Goal: Task Accomplishment & Management: Use online tool/utility

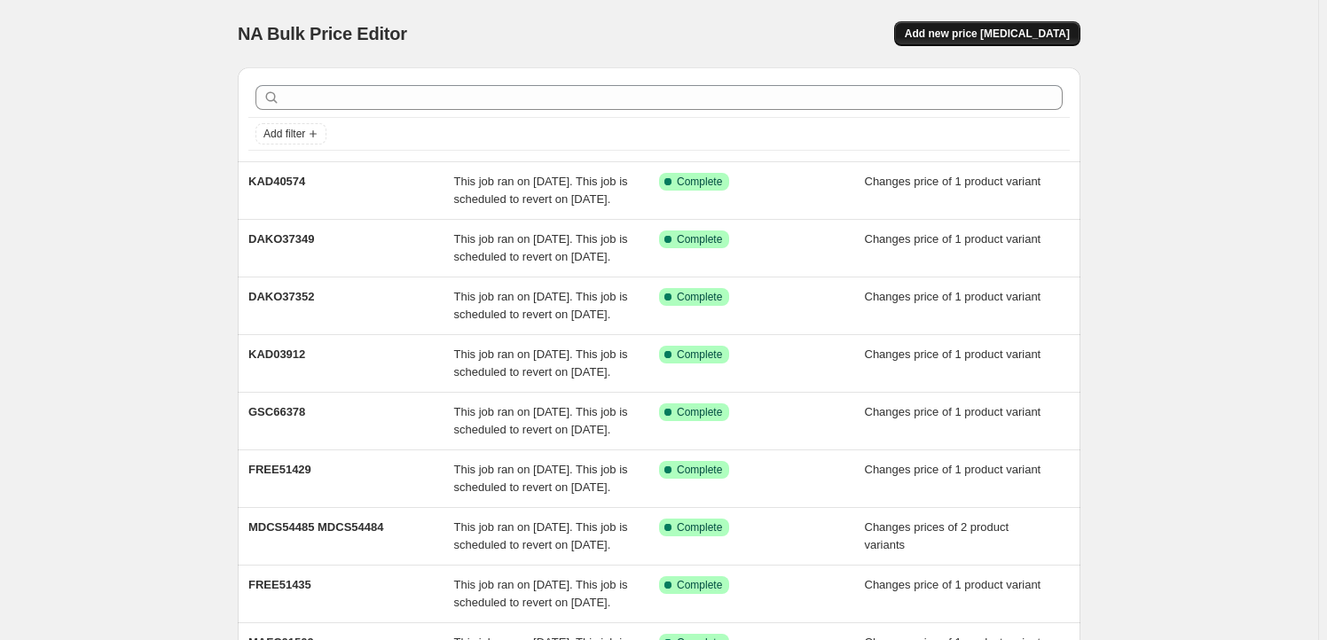
click at [980, 27] on span "Add new price [MEDICAL_DATA]" at bounding box center [987, 34] width 165 height 14
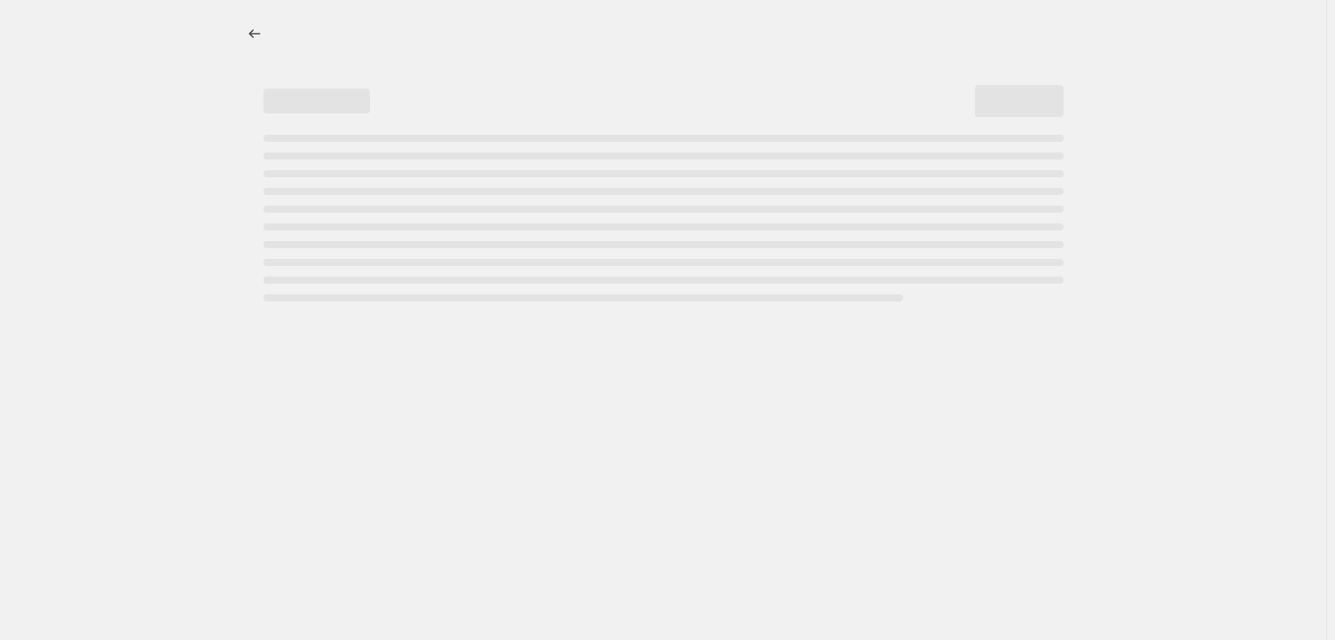
select select "percentage"
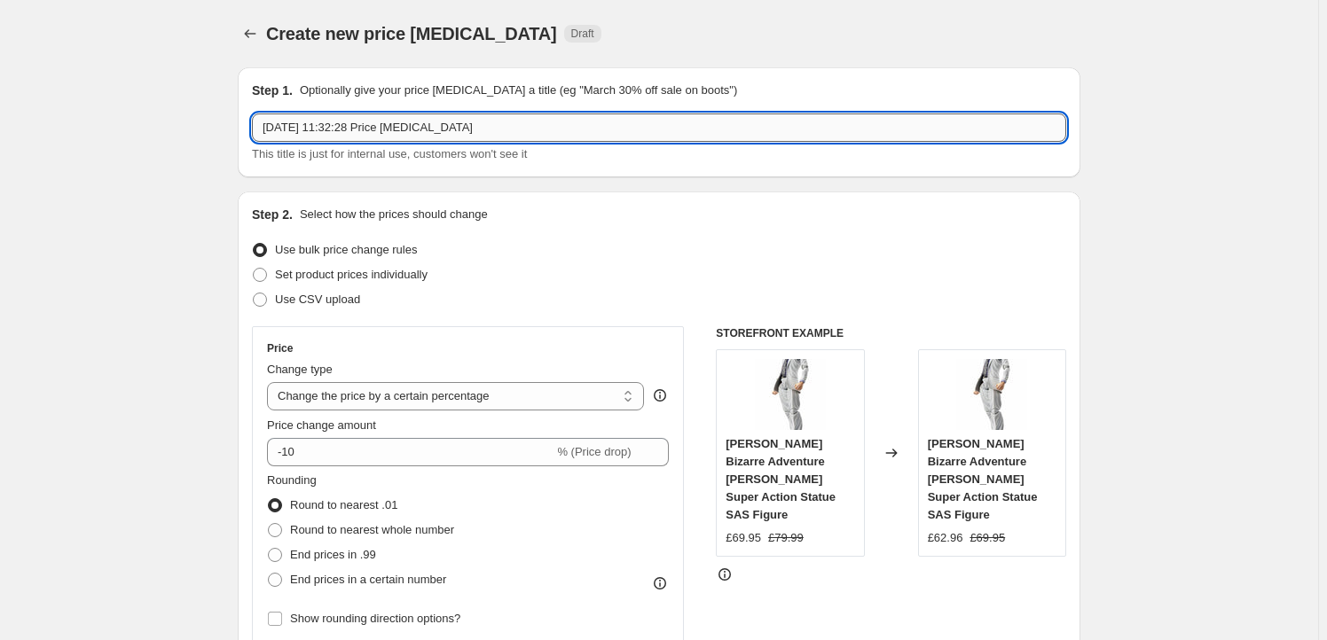
click at [520, 136] on input "[DATE] 11:32:28 Price [MEDICAL_DATA]" at bounding box center [659, 128] width 814 height 28
paste input "COCO11272"
type input "COCO11272"
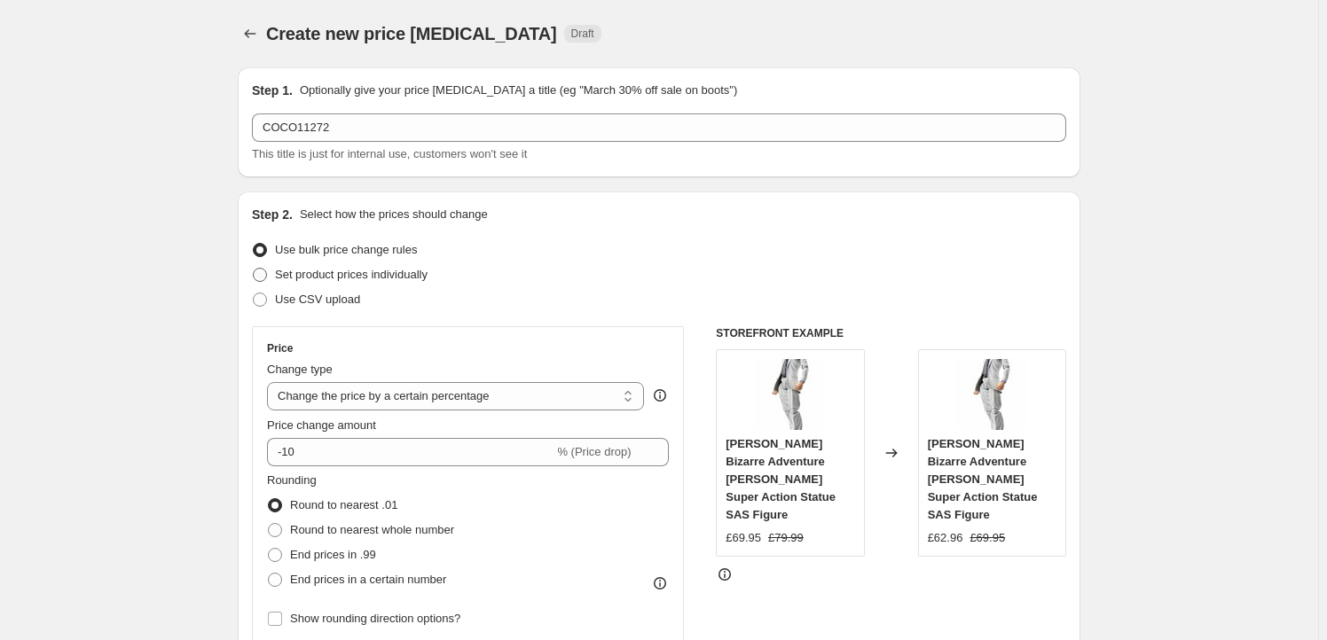
click at [348, 271] on span "Set product prices individually" at bounding box center [351, 274] width 153 height 13
click at [254, 269] on input "Set product prices individually" at bounding box center [253, 268] width 1 height 1
radio input "true"
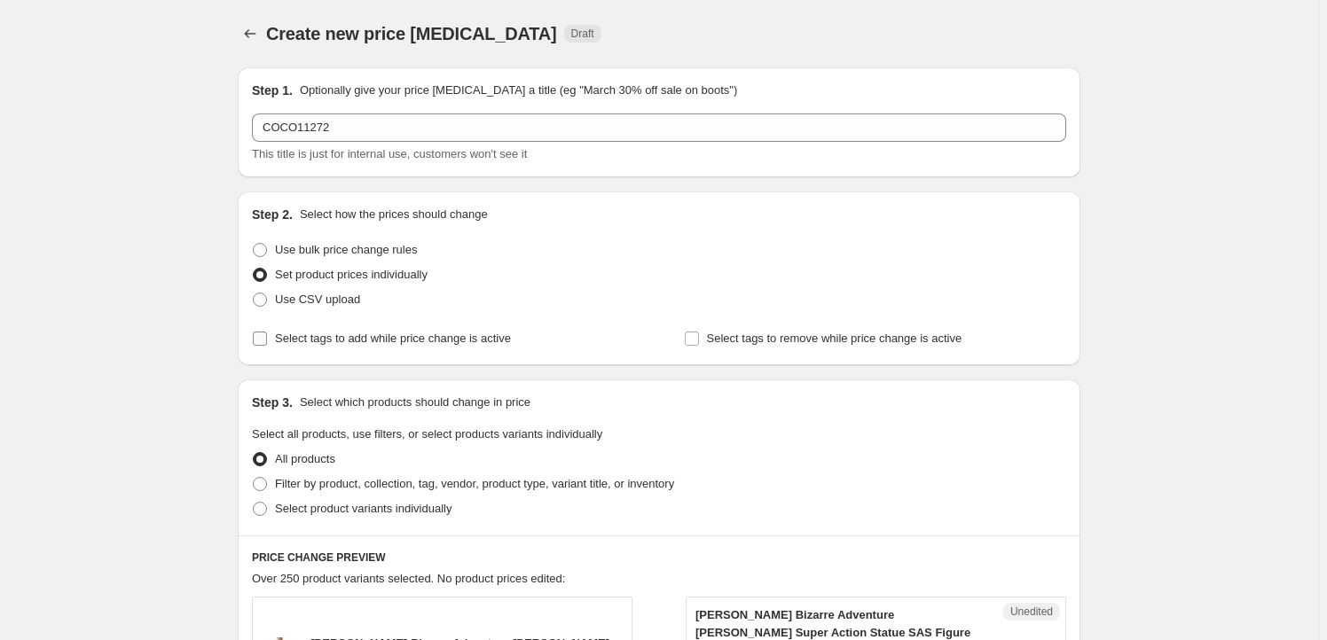
click at [326, 337] on span "Select tags to add while price change is active" at bounding box center [393, 338] width 236 height 13
click at [267, 337] on input "Select tags to add while price change is active" at bounding box center [260, 339] width 14 height 14
checkbox input "true"
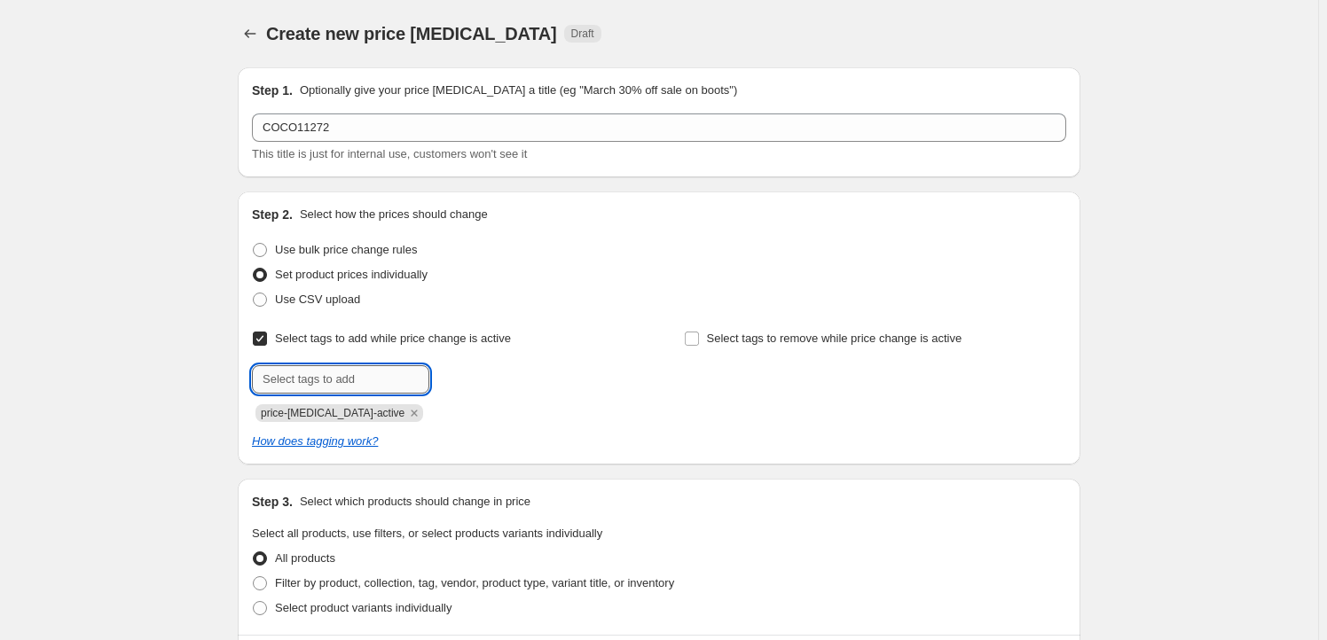
click at [327, 369] on input "text" at bounding box center [340, 379] width 177 height 28
type input "Milestone"
click at [502, 372] on span "Milestone" at bounding box center [492, 378] width 49 height 12
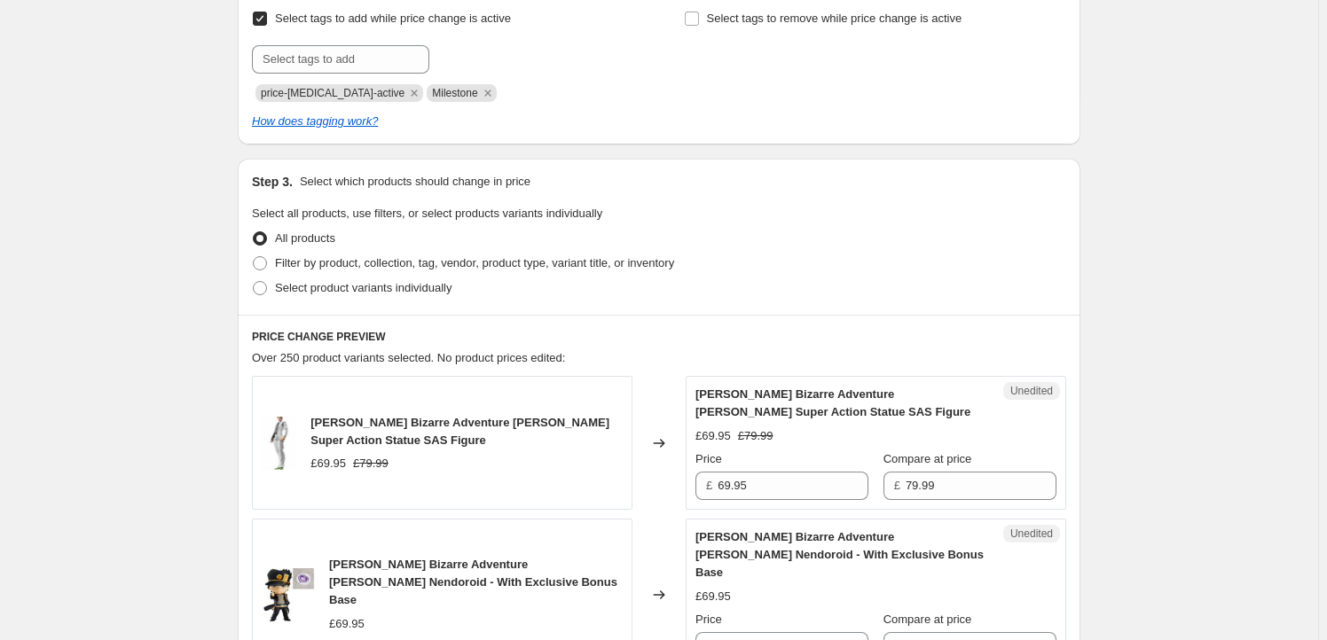
scroll to position [322, 0]
click at [359, 282] on span "Select product variants individually" at bounding box center [363, 285] width 176 height 13
click at [254, 280] on input "Select product variants individually" at bounding box center [253, 279] width 1 height 1
radio input "true"
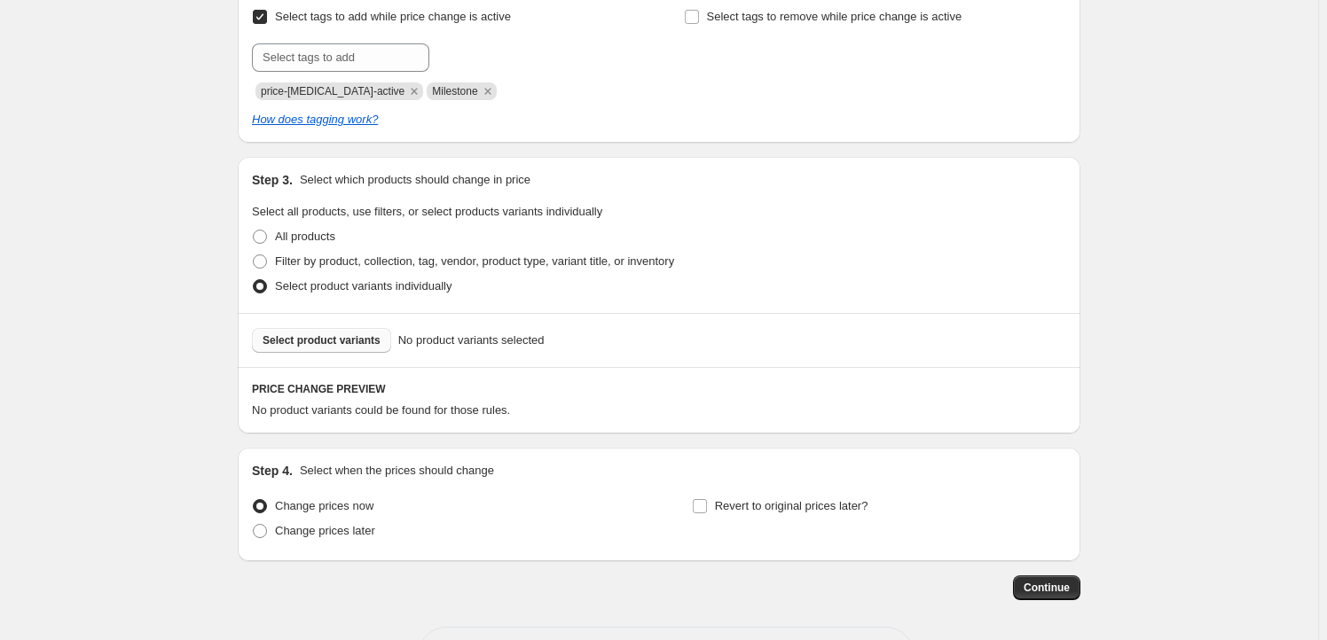
click at [327, 337] on span "Select product variants" at bounding box center [321, 340] width 118 height 14
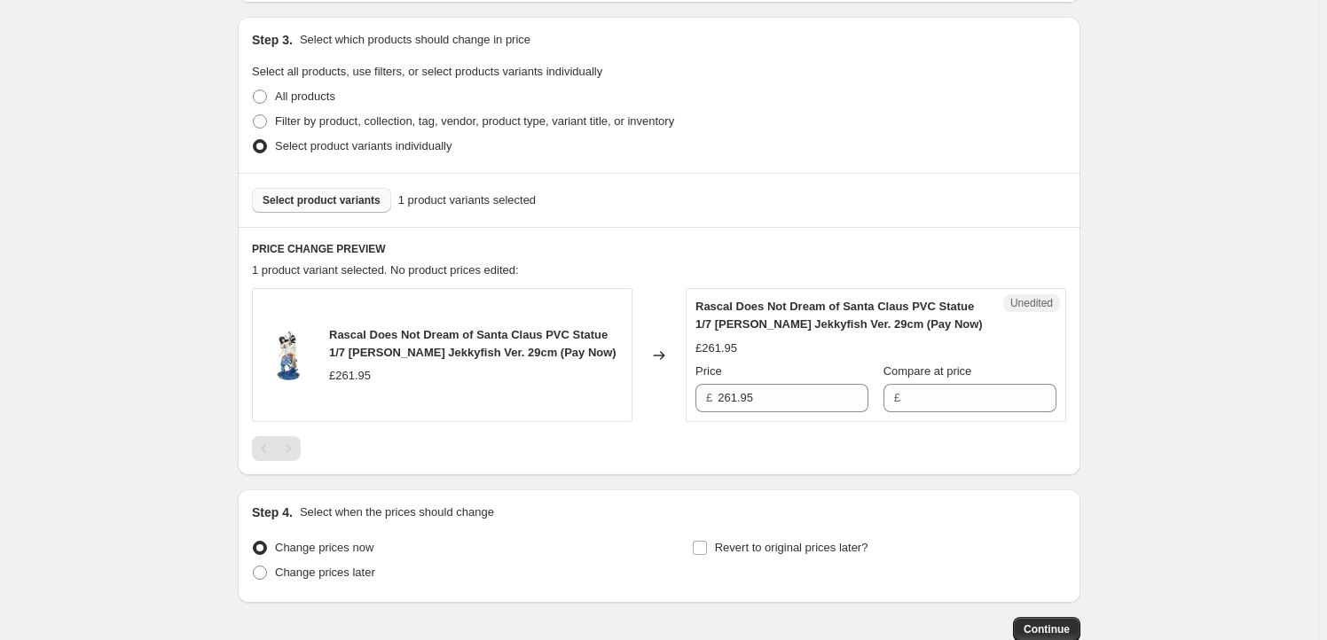
scroll to position [536, 0]
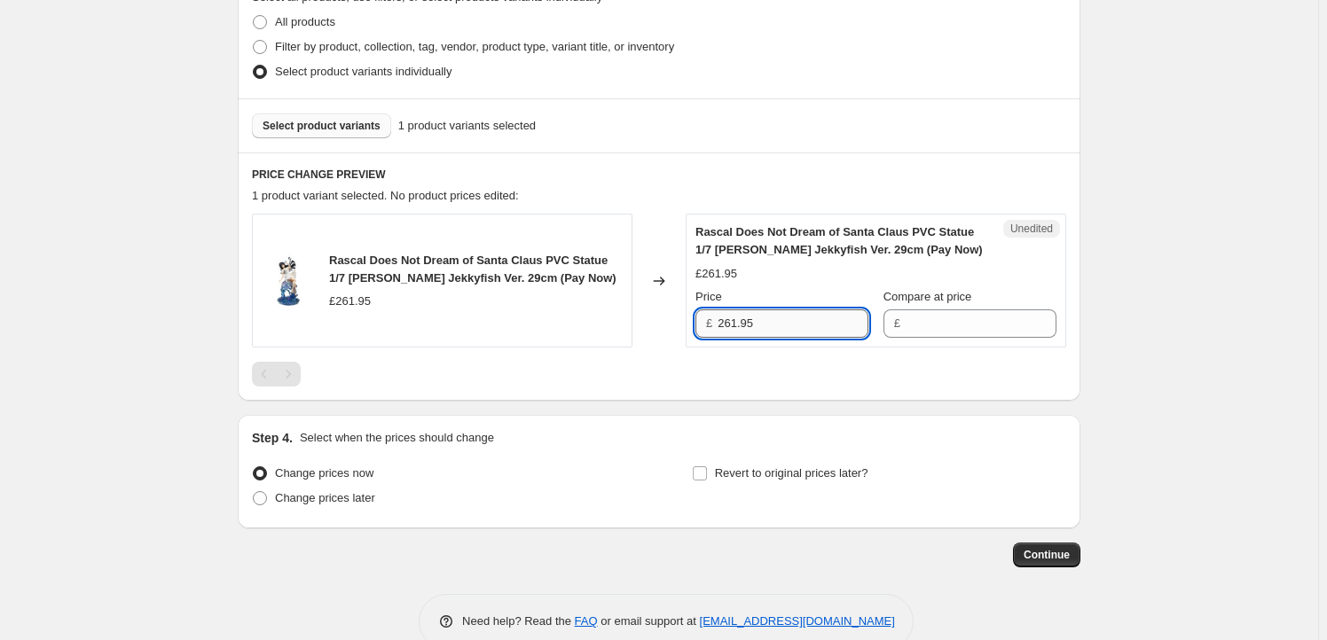
click at [775, 326] on input "261.95" at bounding box center [792, 323] width 151 height 28
type input "261.95"
click at [936, 321] on input "Compare at price" at bounding box center [980, 323] width 151 height 28
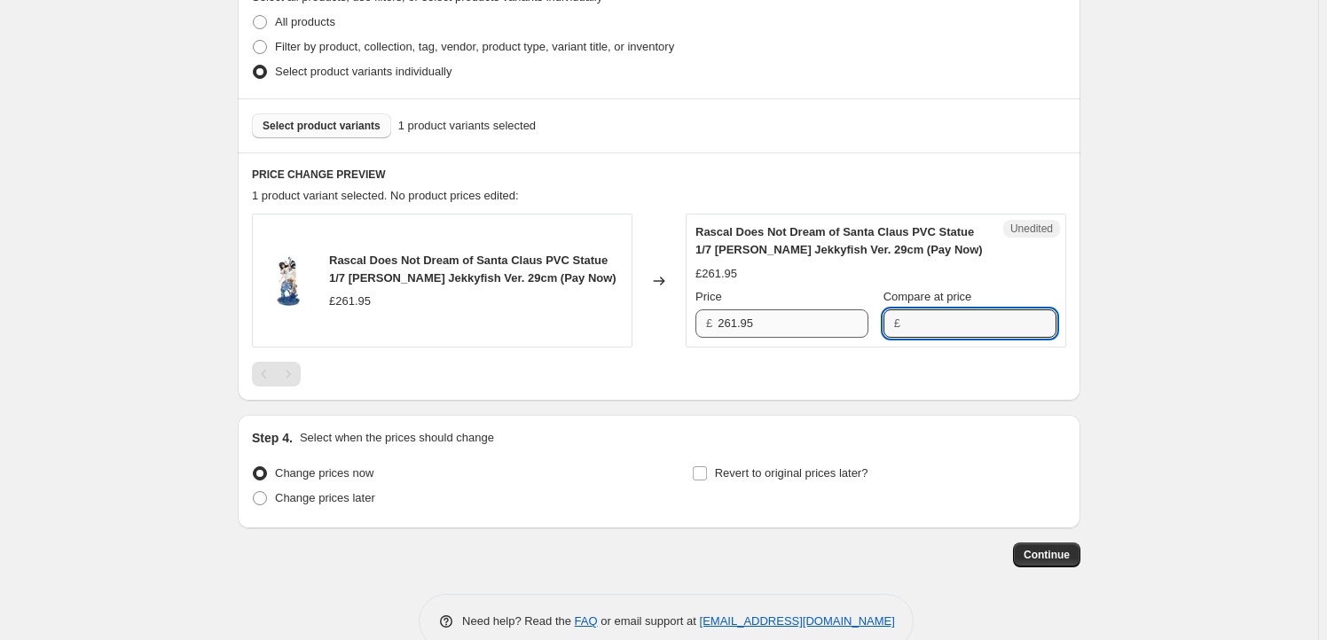
paste input "261.95"
type input "261.95"
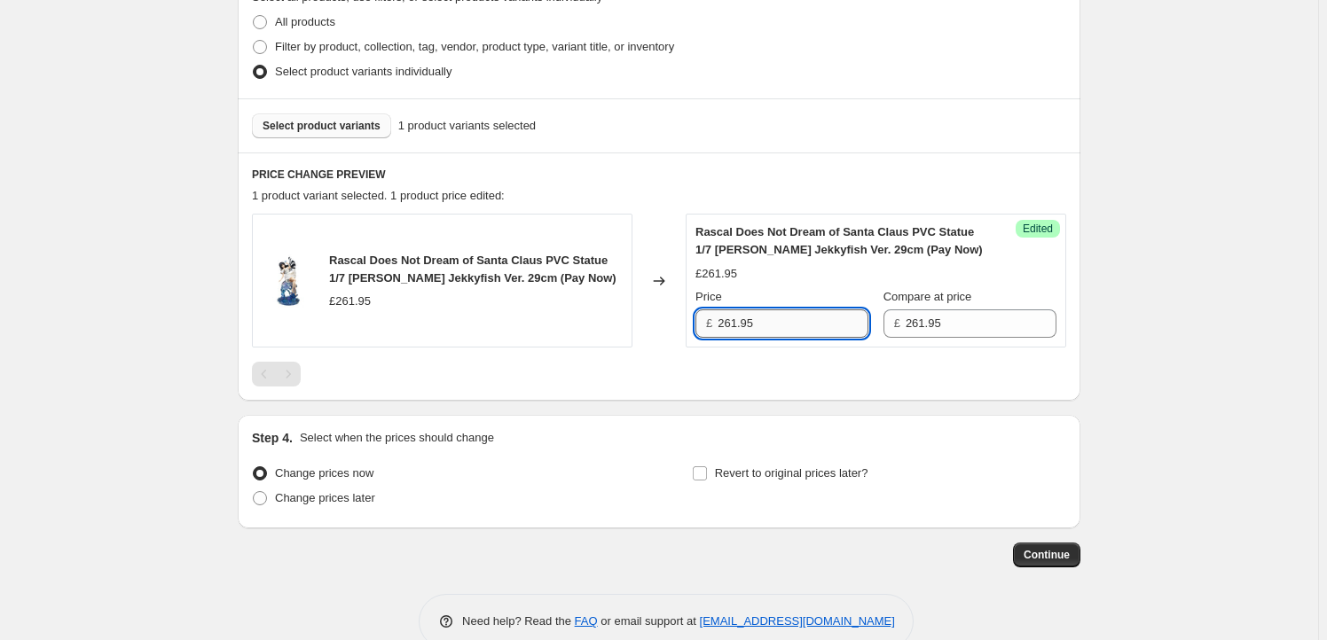
drag, startPoint x: 738, startPoint y: 322, endPoint x: 728, endPoint y: 322, distance: 9.8
click at [728, 322] on input "261.95" at bounding box center [792, 323] width 151 height 28
type input "244.95"
click at [733, 472] on span "Revert to original prices later?" at bounding box center [791, 472] width 153 height 13
click at [707, 472] on input "Revert to original prices later?" at bounding box center [700, 473] width 14 height 14
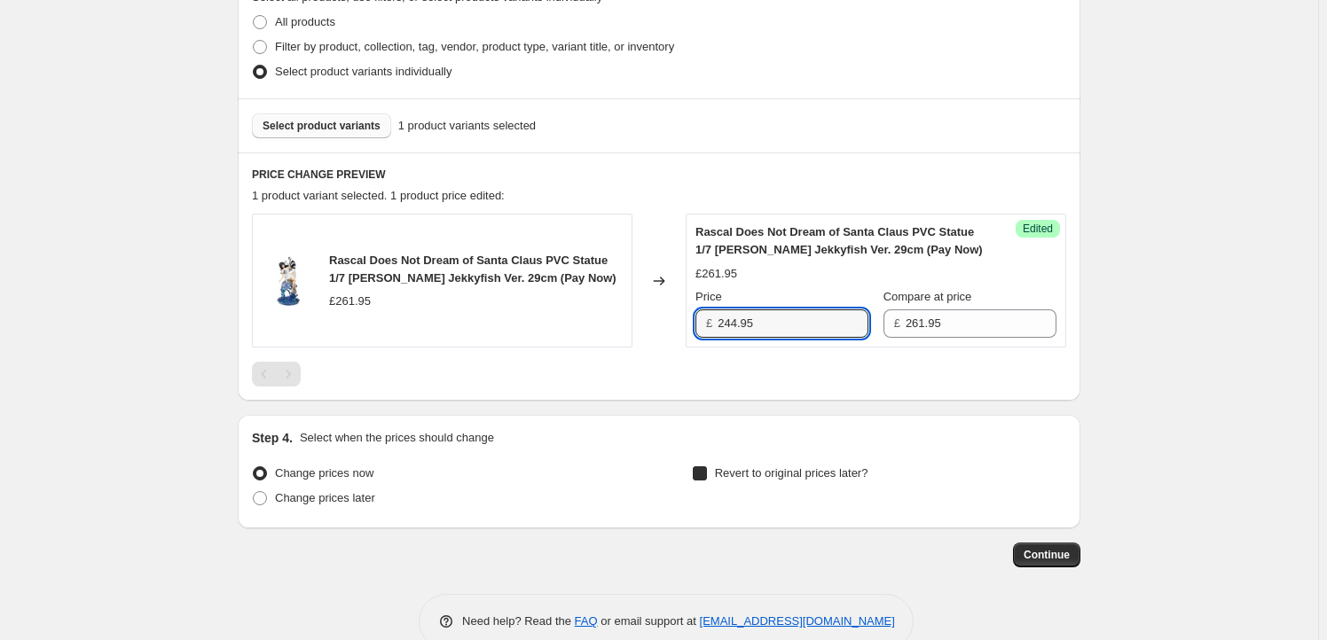
checkbox input "true"
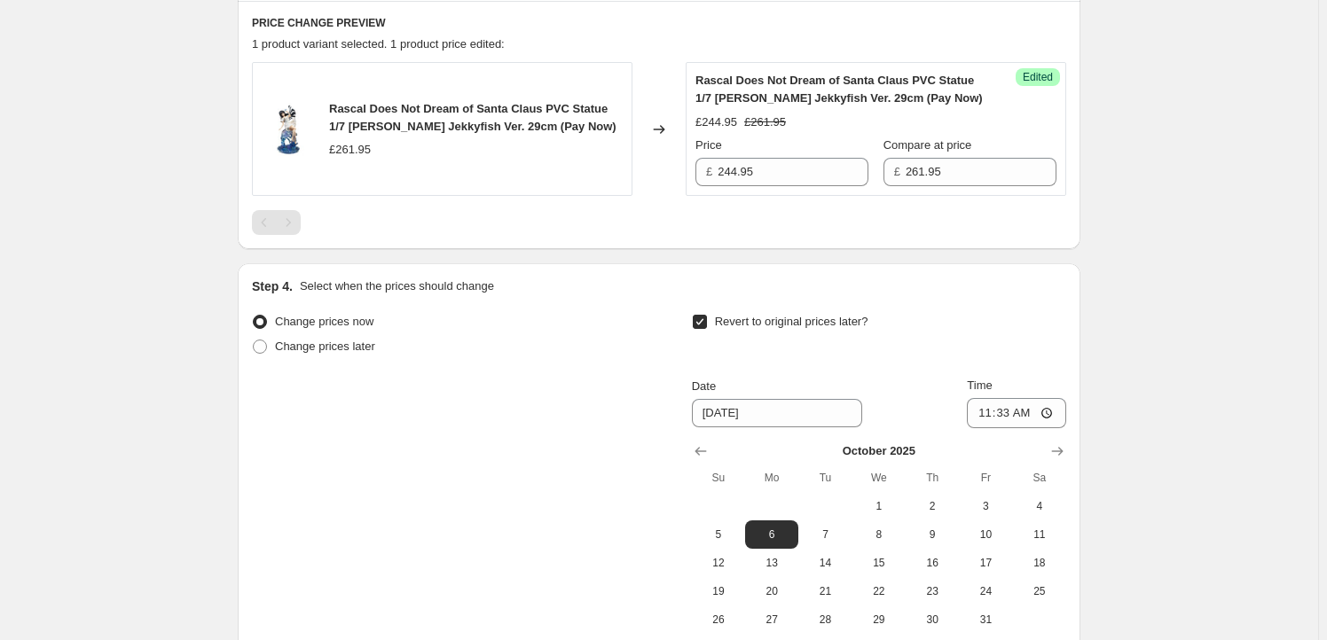
scroll to position [859, 0]
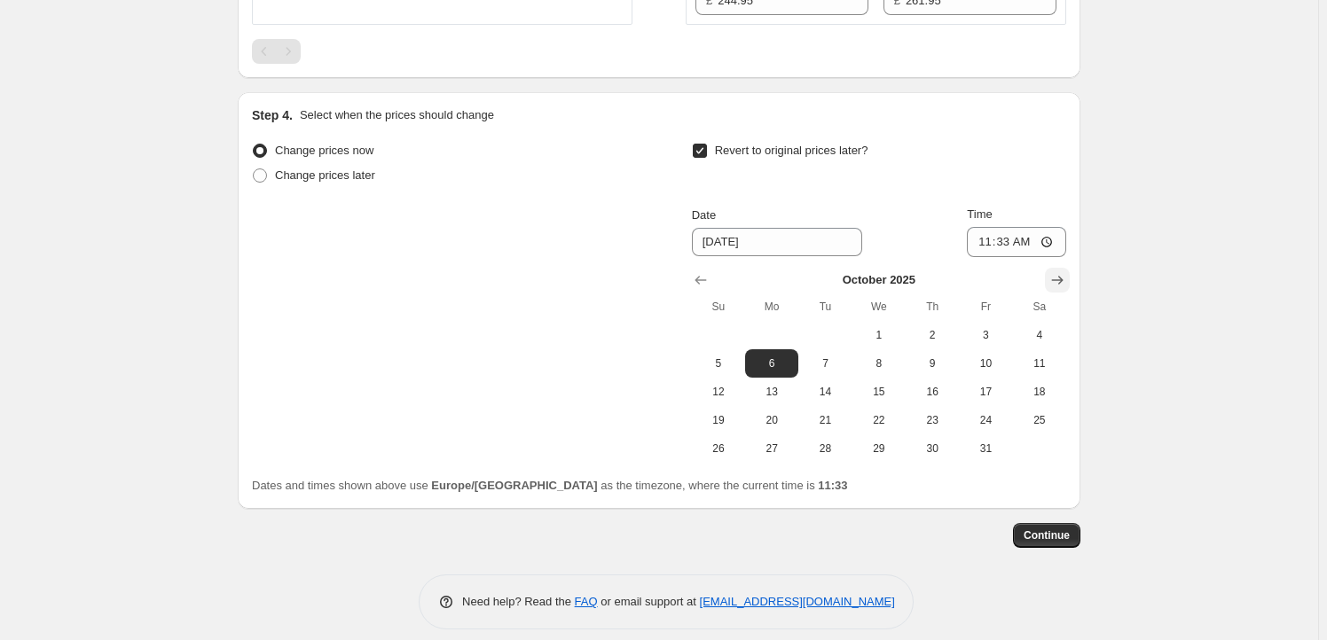
click at [1064, 274] on icon "Show next month, November 2025" at bounding box center [1057, 280] width 18 height 18
click at [1064, 273] on icon "Show next month, November 2025" at bounding box center [1057, 280] width 18 height 18
click at [705, 271] on icon "Show previous month, November 2025" at bounding box center [701, 280] width 18 height 18
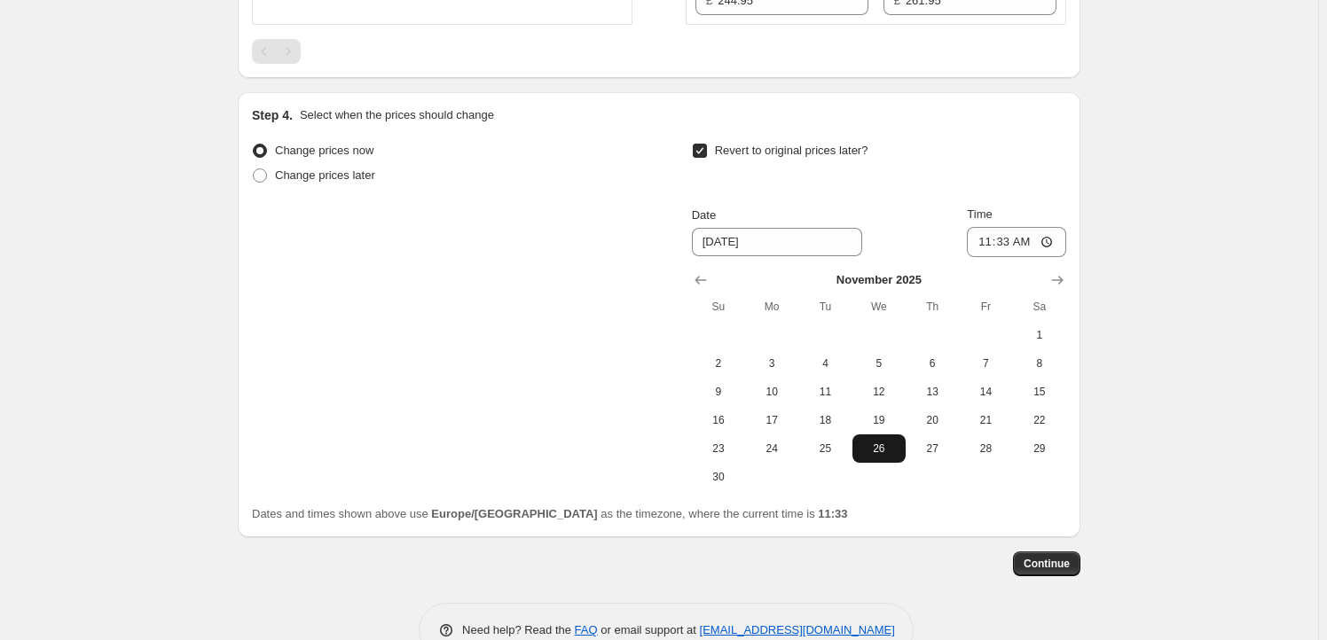
click at [881, 450] on span "26" at bounding box center [878, 449] width 39 height 14
type input "[DATE]"
click at [1011, 241] on input "11:33" at bounding box center [1016, 242] width 99 height 30
type input "23:59"
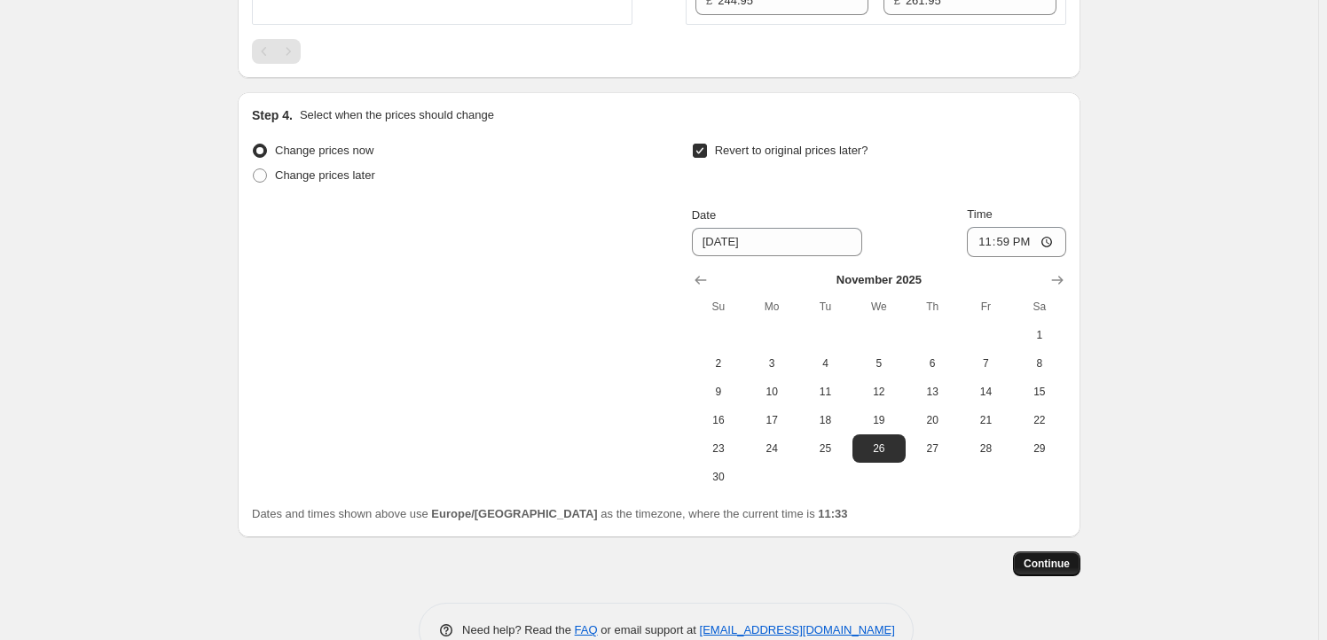
click at [1040, 555] on button "Continue" at bounding box center [1046, 564] width 67 height 25
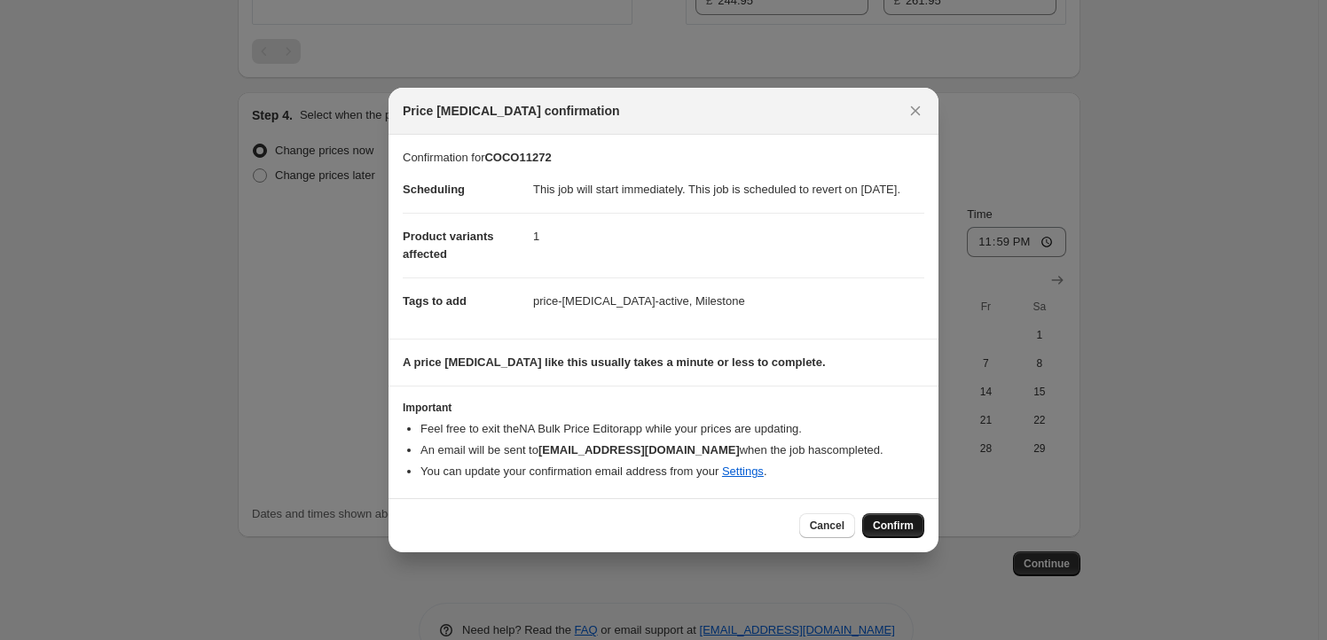
click at [899, 533] on span "Confirm" at bounding box center [893, 526] width 41 height 14
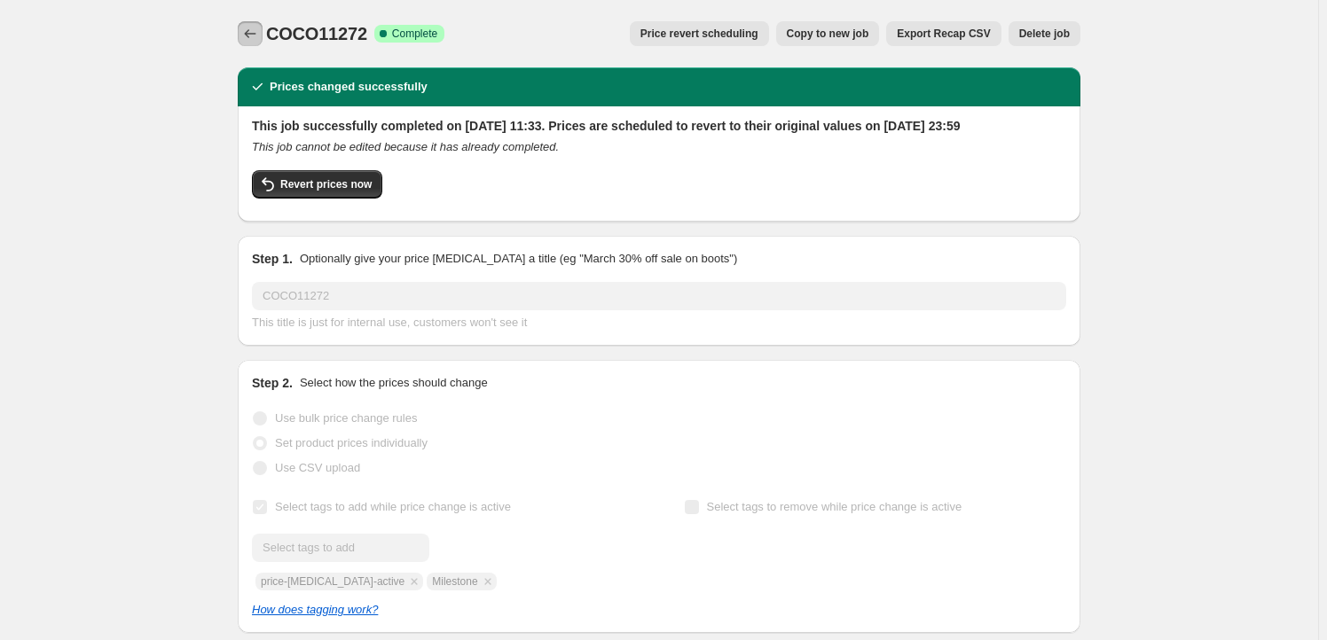
click at [255, 29] on icon "Price change jobs" at bounding box center [250, 34] width 18 height 18
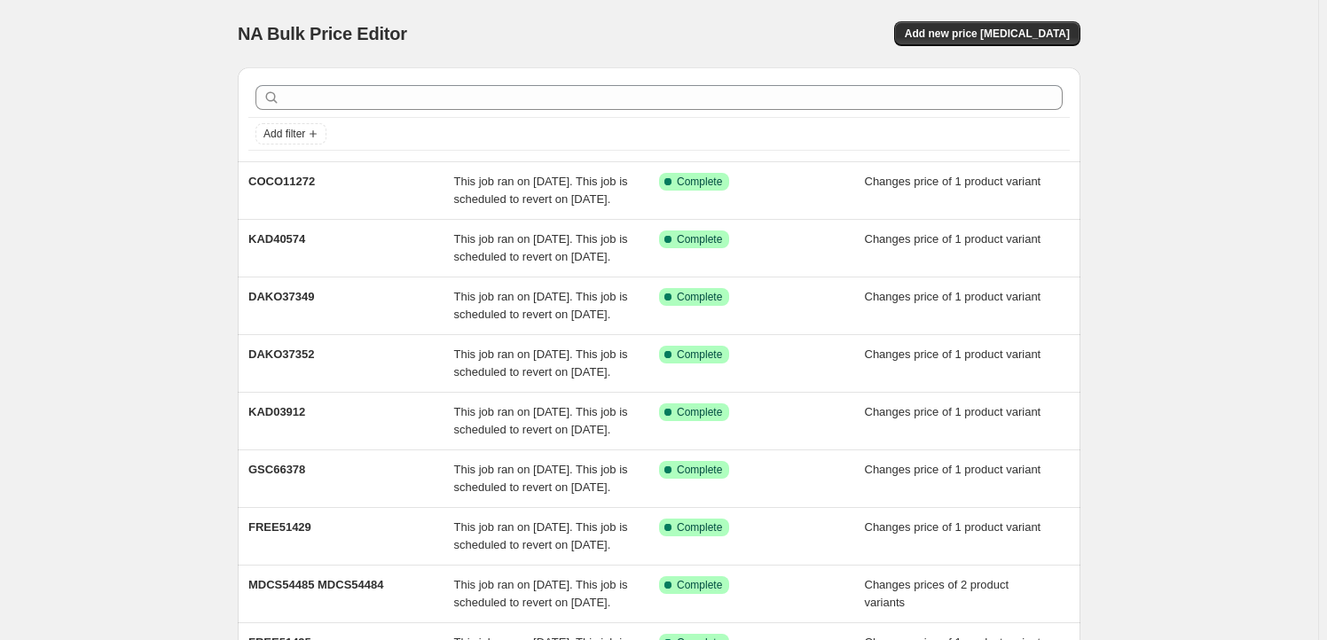
click at [952, 46] on div "NA Bulk Price Editor. This page is ready NA Bulk Price Editor Add new price [ME…" at bounding box center [659, 33] width 842 height 67
click at [963, 39] on span "Add new price [MEDICAL_DATA]" at bounding box center [987, 34] width 165 height 14
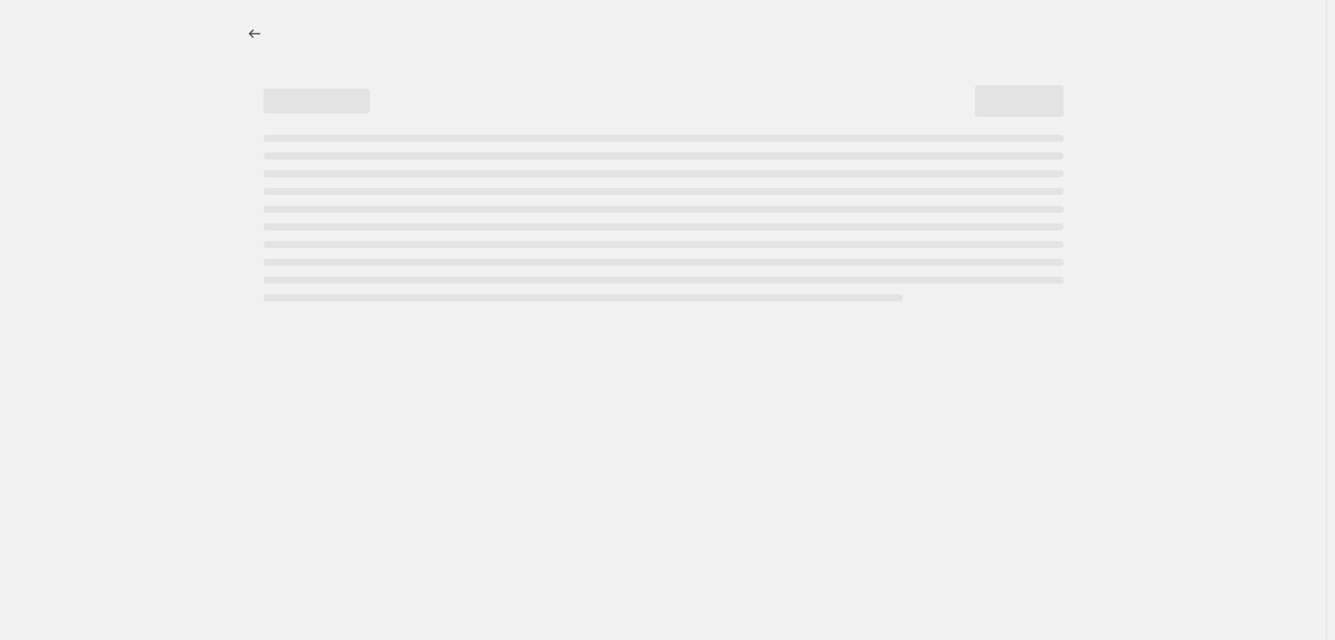
select select "percentage"
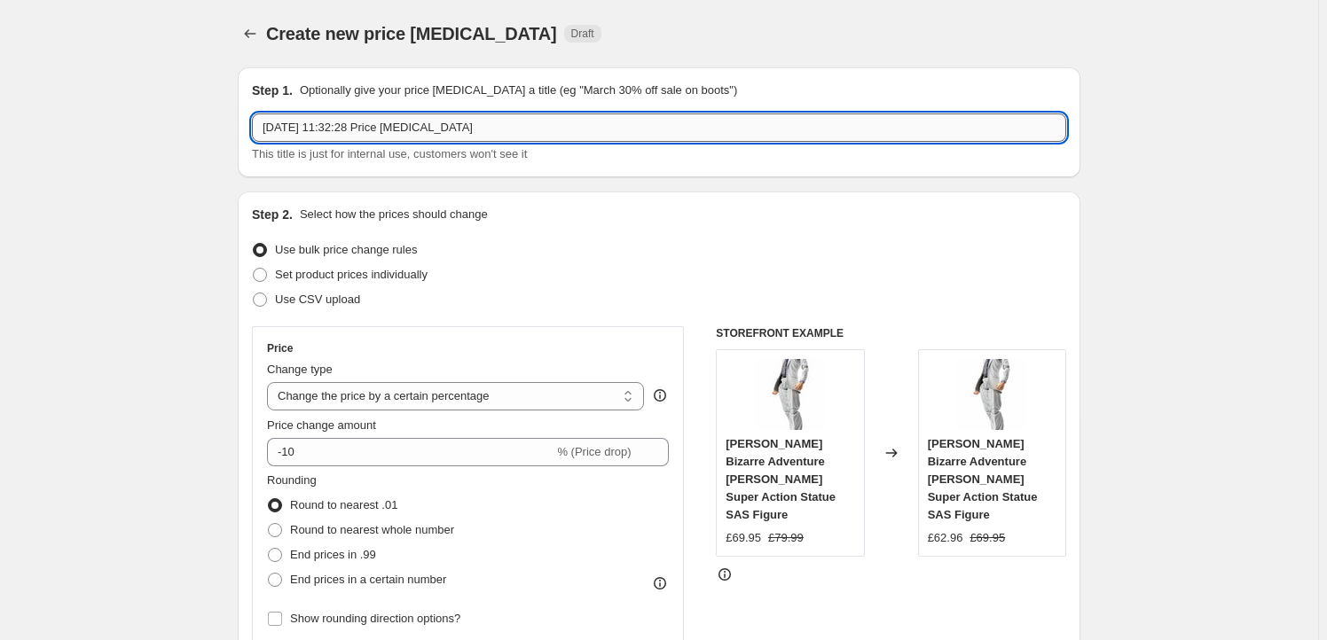
click at [482, 120] on input "[DATE] 11:32:28 Price [MEDICAL_DATA]" at bounding box center [659, 128] width 814 height 28
paste input "FREE51444"
type input "FREE51444"
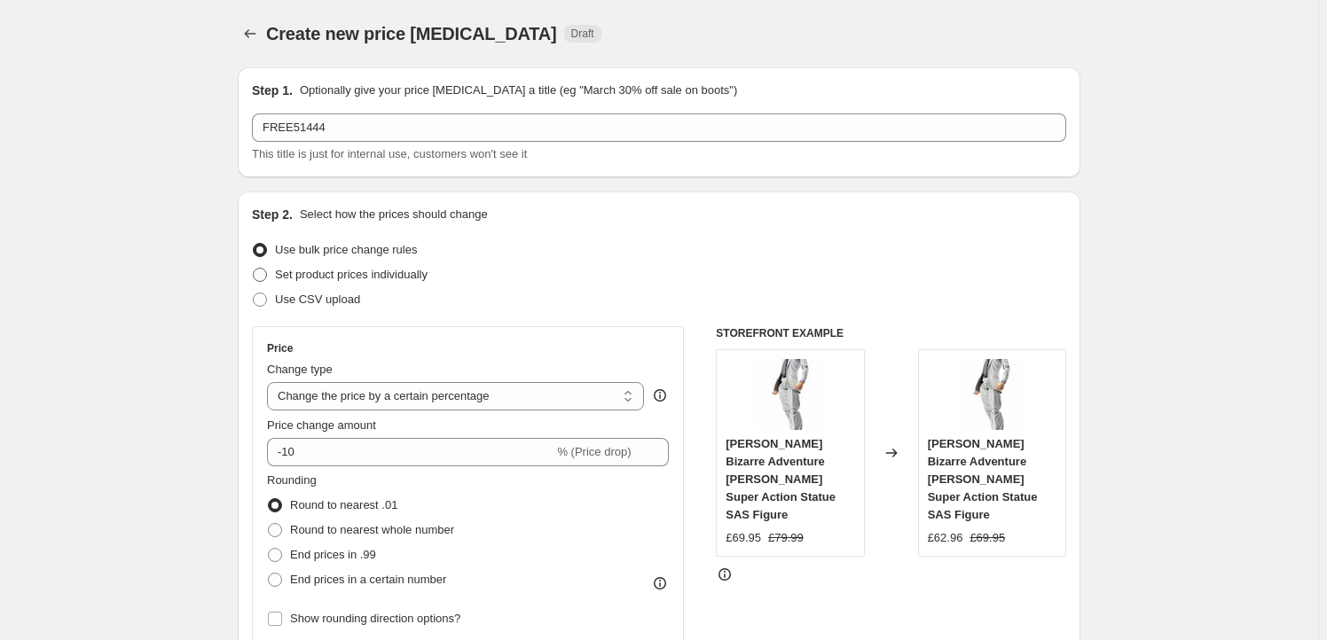
click at [338, 271] on span "Set product prices individually" at bounding box center [351, 274] width 153 height 13
click at [254, 269] on input "Set product prices individually" at bounding box center [253, 268] width 1 height 1
radio input "true"
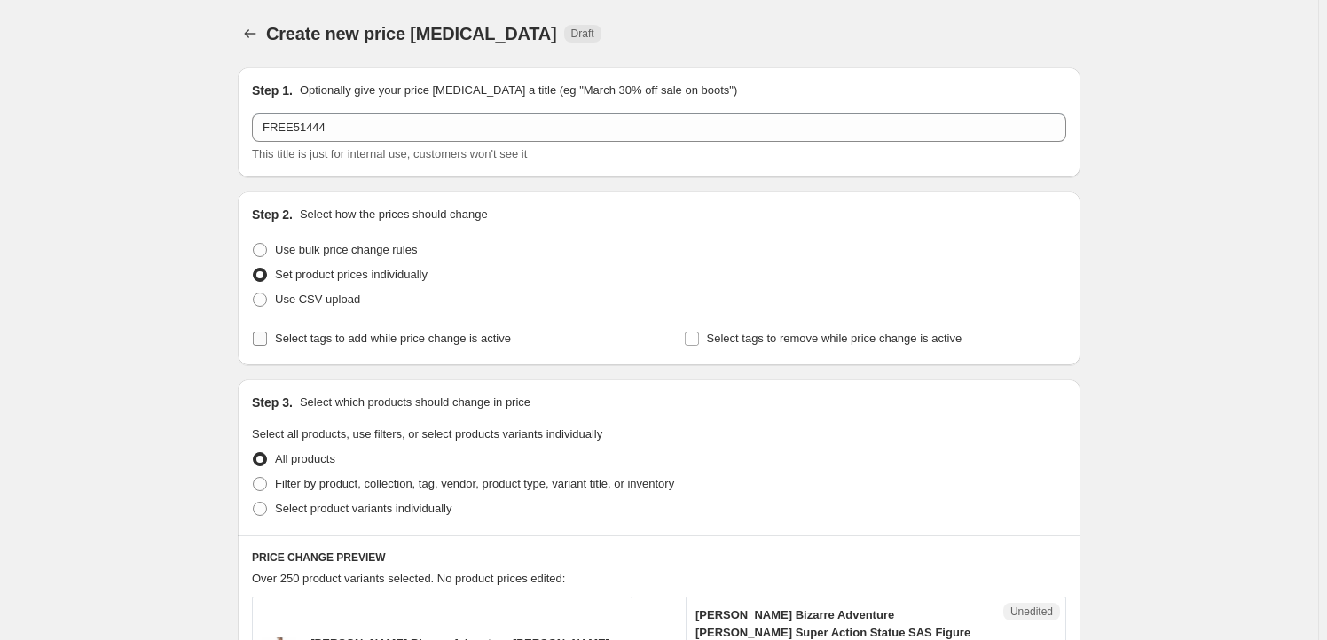
click at [386, 348] on label "Select tags to add while price change is active" at bounding box center [381, 338] width 259 height 25
click at [267, 346] on input "Select tags to add while price change is active" at bounding box center [260, 339] width 14 height 14
checkbox input "true"
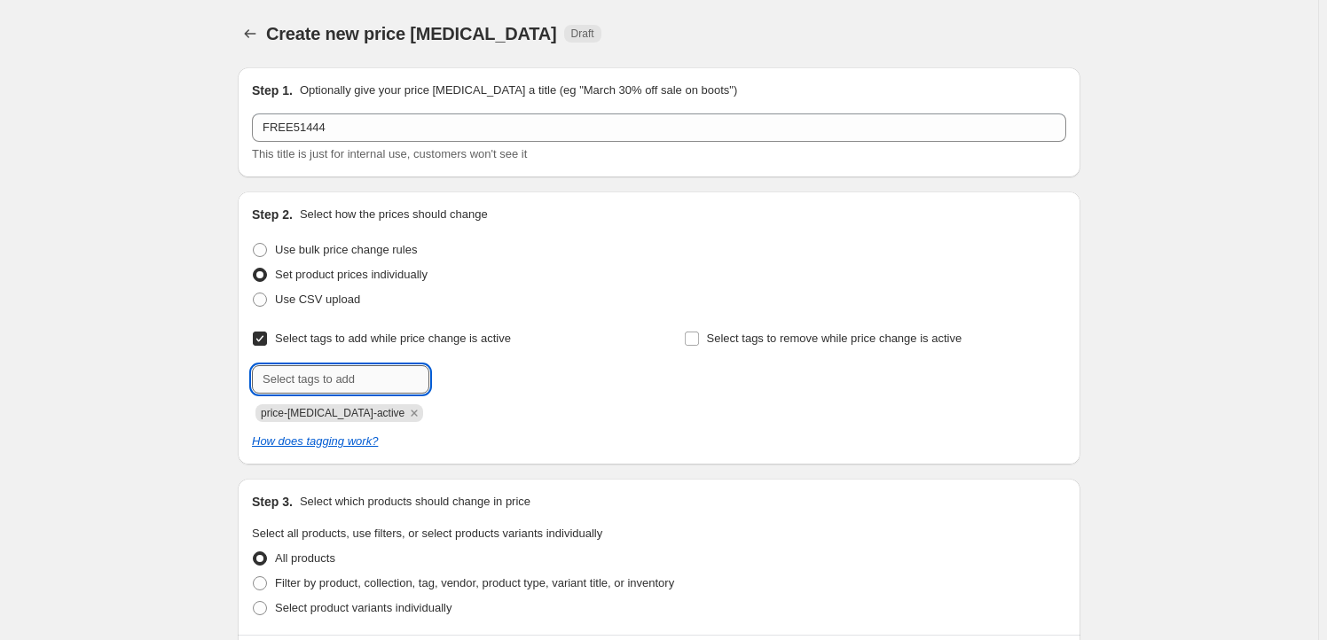
click at [357, 382] on input "text" at bounding box center [340, 379] width 177 height 28
type input "Goodsmile Shop"
click at [522, 384] on span "Goodsmile Sh..." at bounding box center [508, 378] width 81 height 12
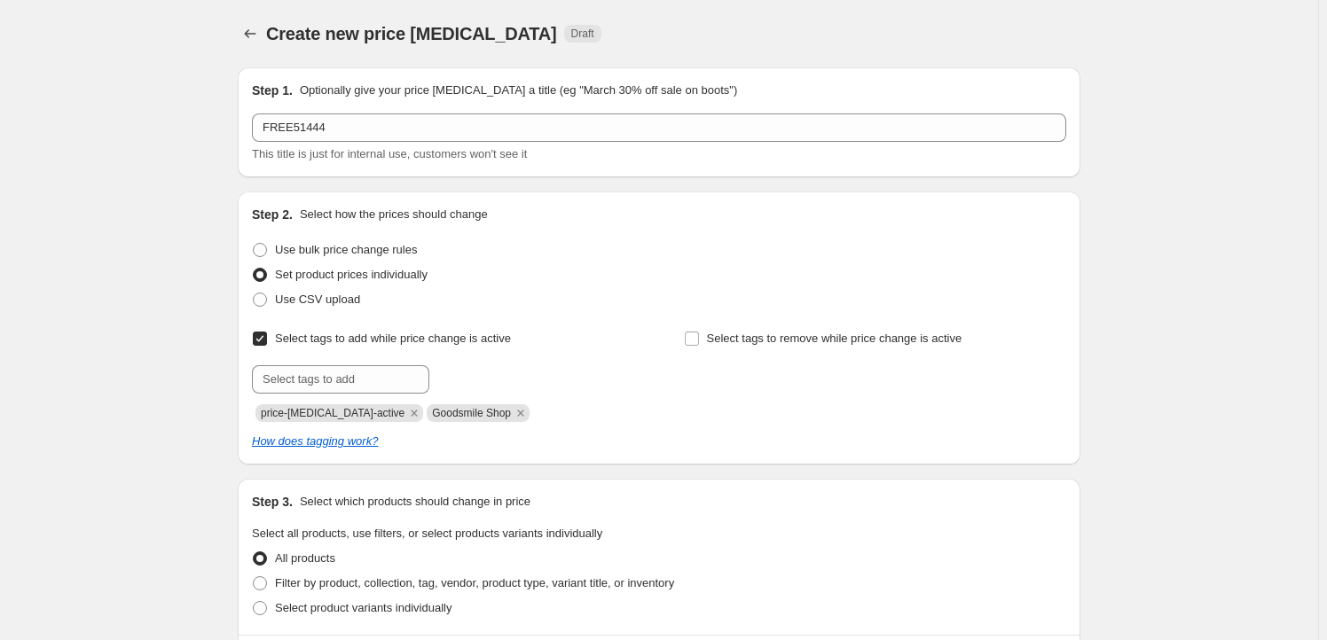
scroll to position [536, 0]
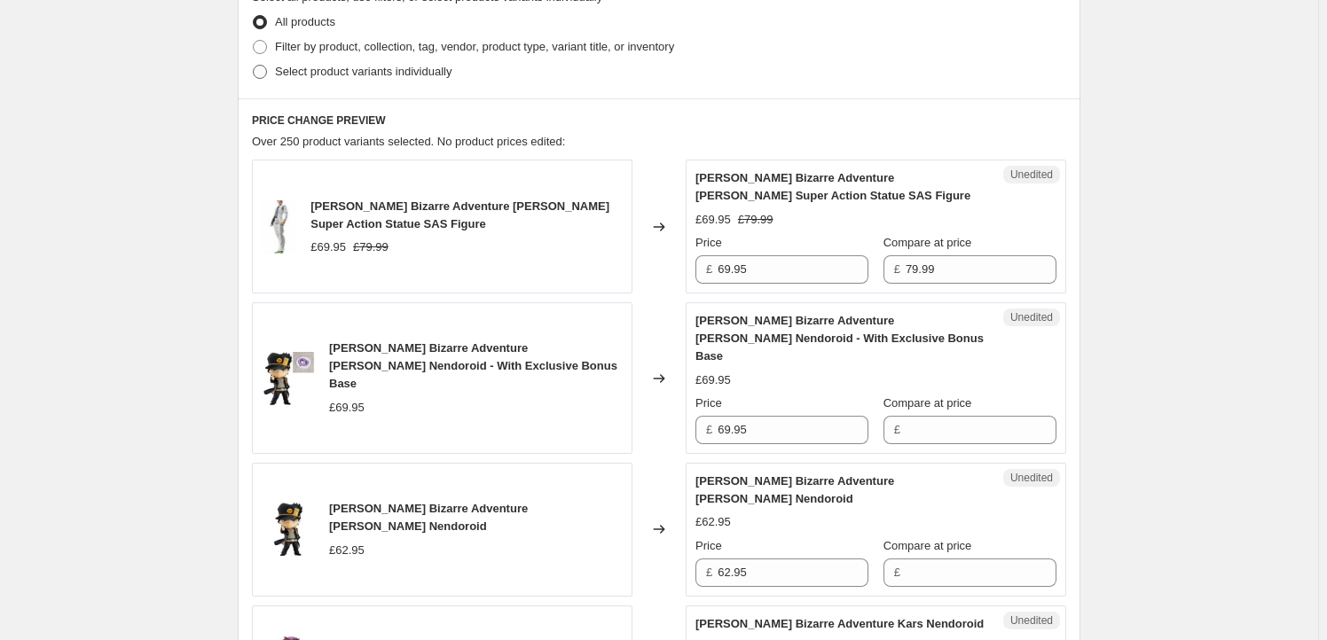
click at [337, 70] on span "Select product variants individually" at bounding box center [363, 71] width 176 height 13
click at [254, 66] on input "Select product variants individually" at bounding box center [253, 65] width 1 height 1
radio input "true"
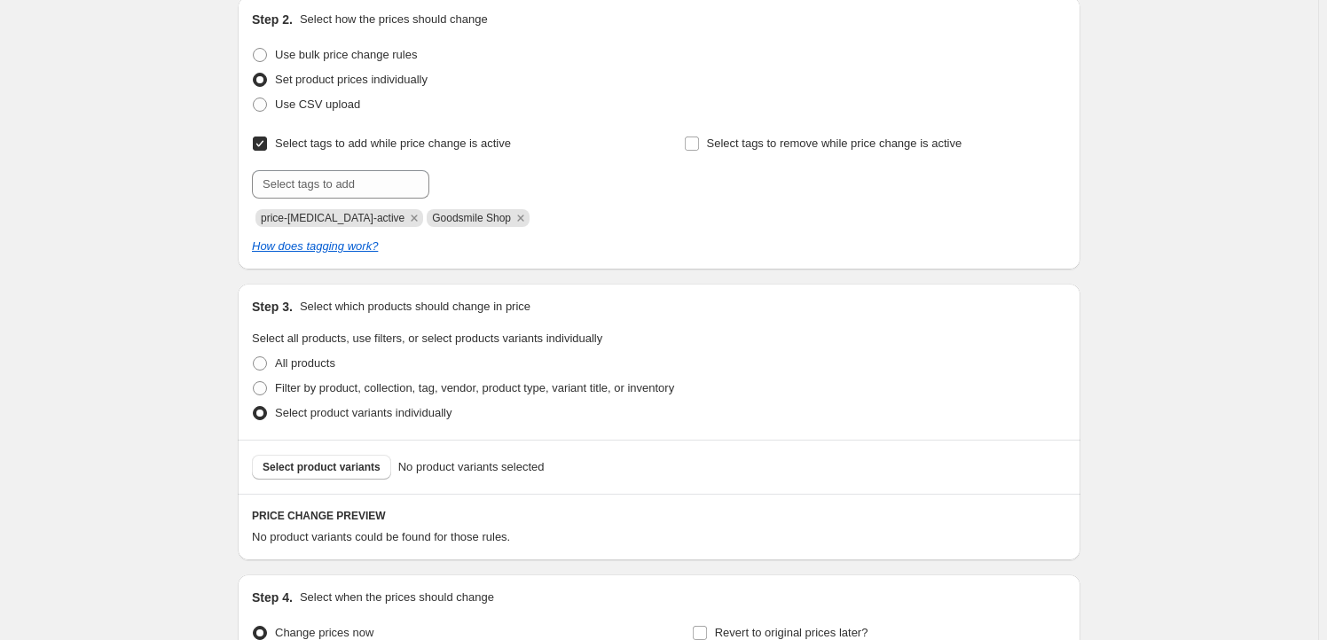
scroll to position [228, 0]
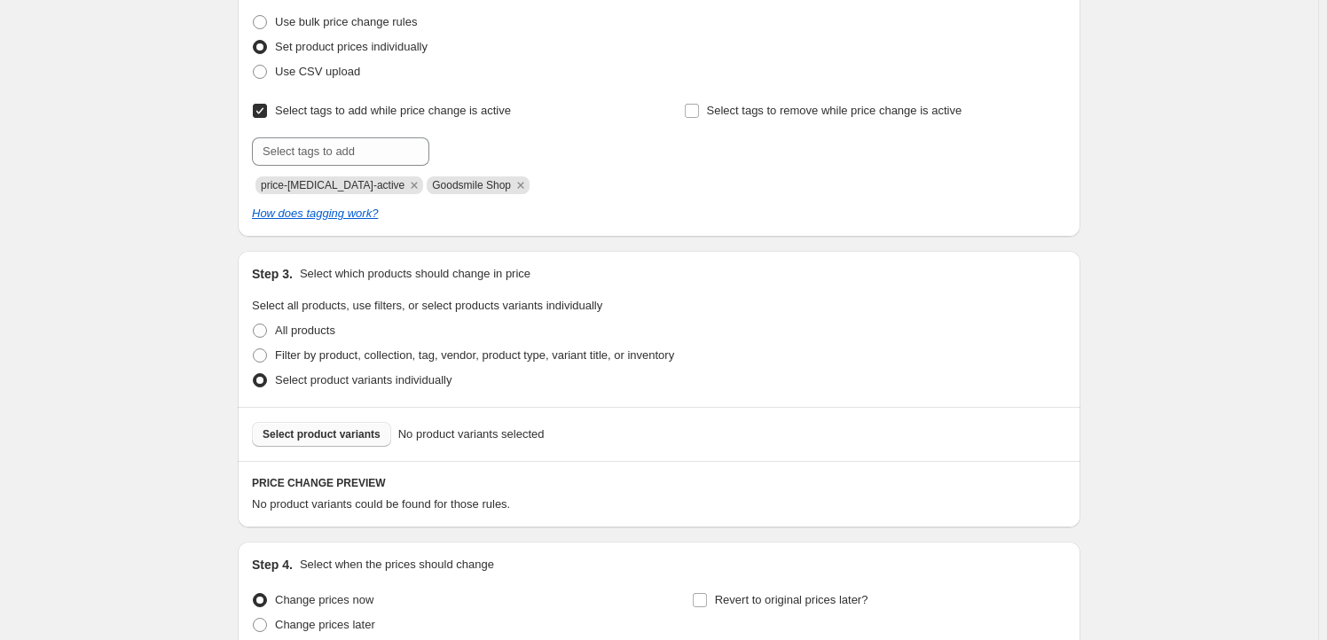
click at [315, 436] on span "Select product variants" at bounding box center [321, 434] width 118 height 14
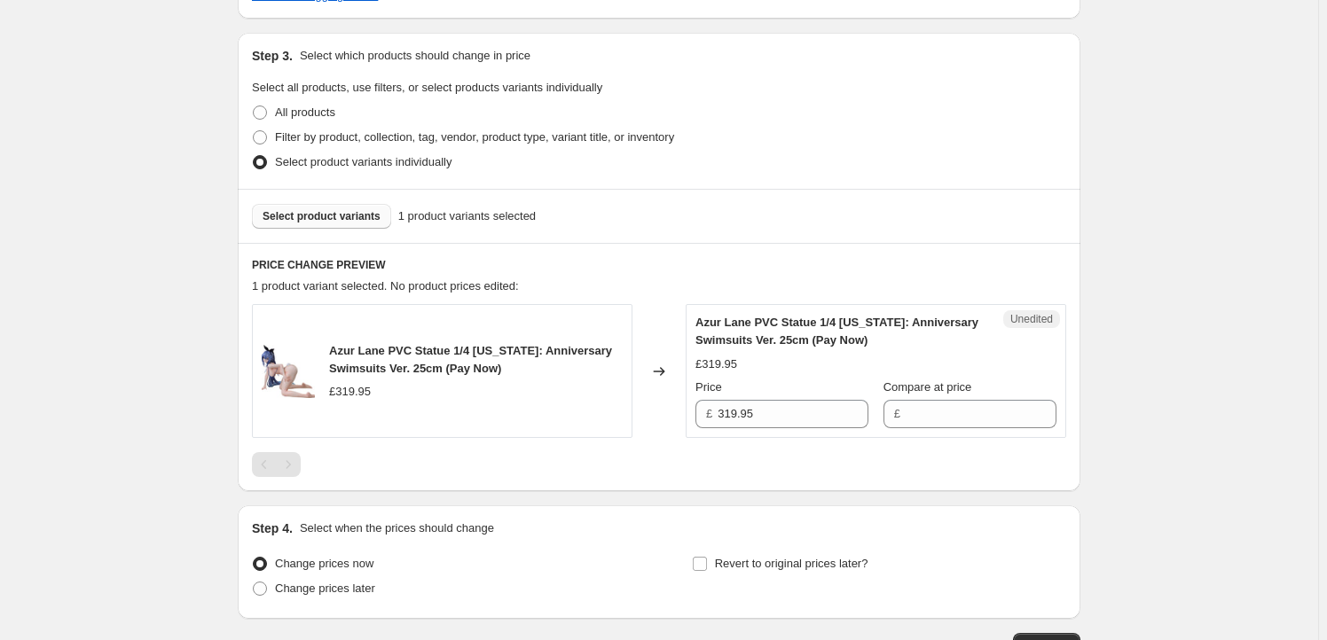
scroll to position [570, 0]
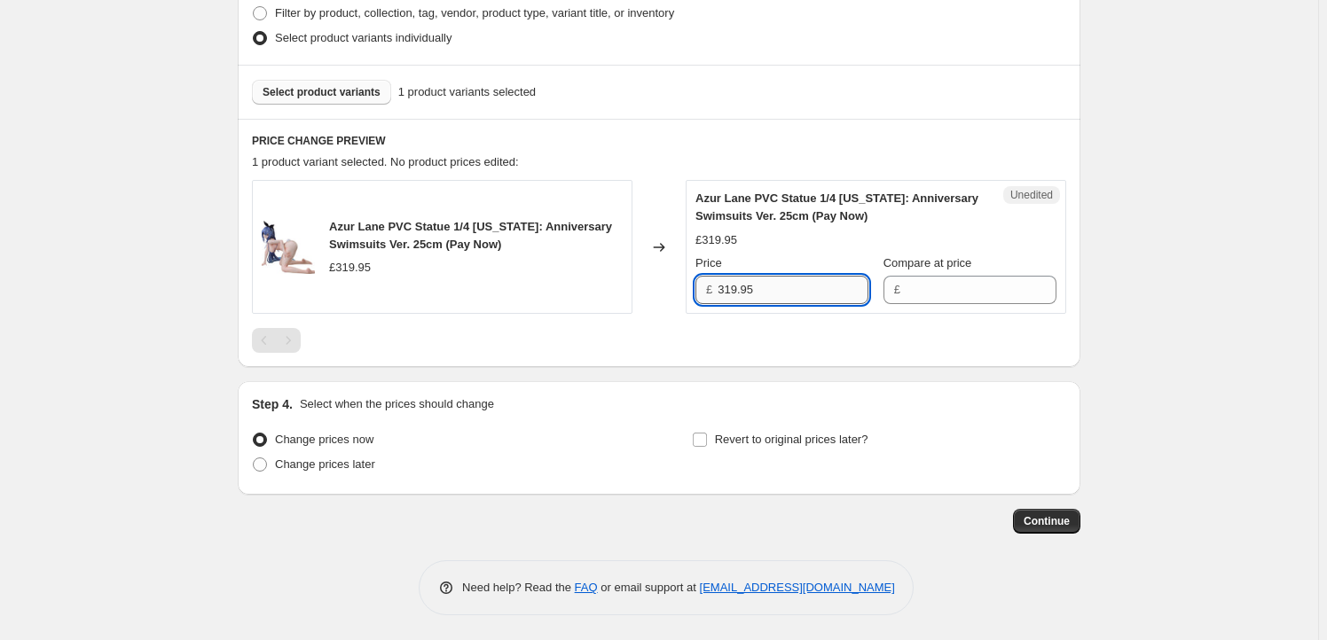
click at [789, 282] on input "319.95" at bounding box center [792, 290] width 151 height 28
type input "319.95"
click at [934, 290] on input "Compare at price" at bounding box center [980, 290] width 151 height 28
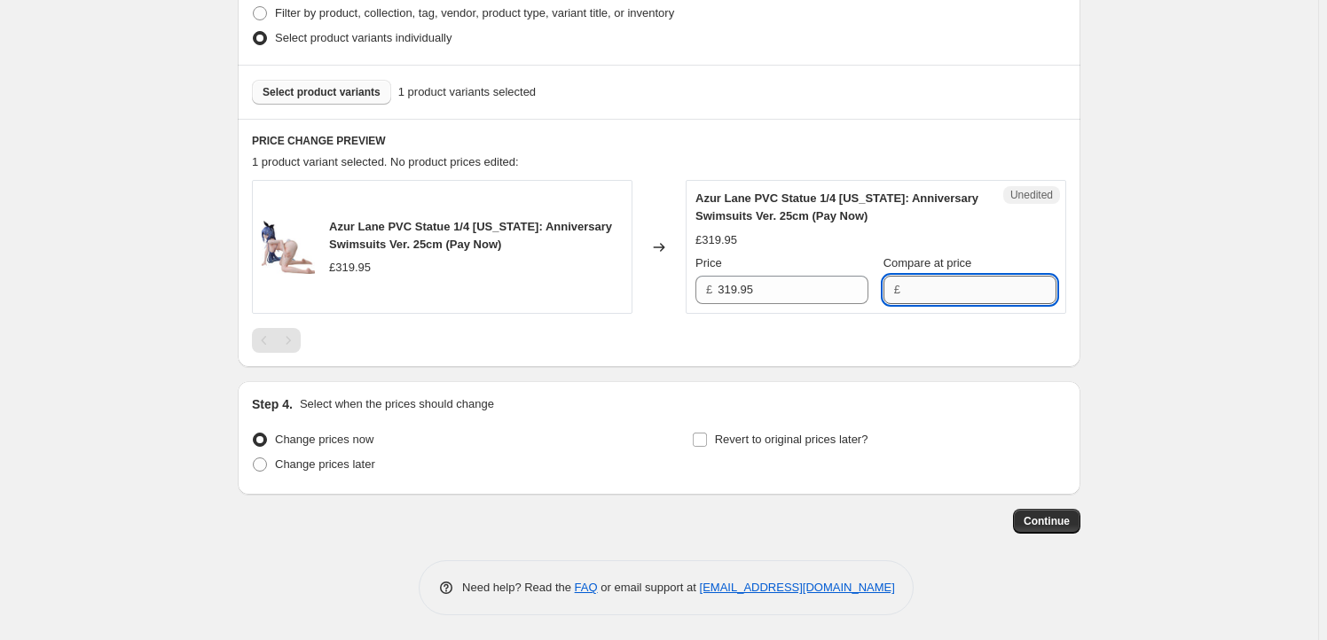
paste input "319.95"
type input "319.95"
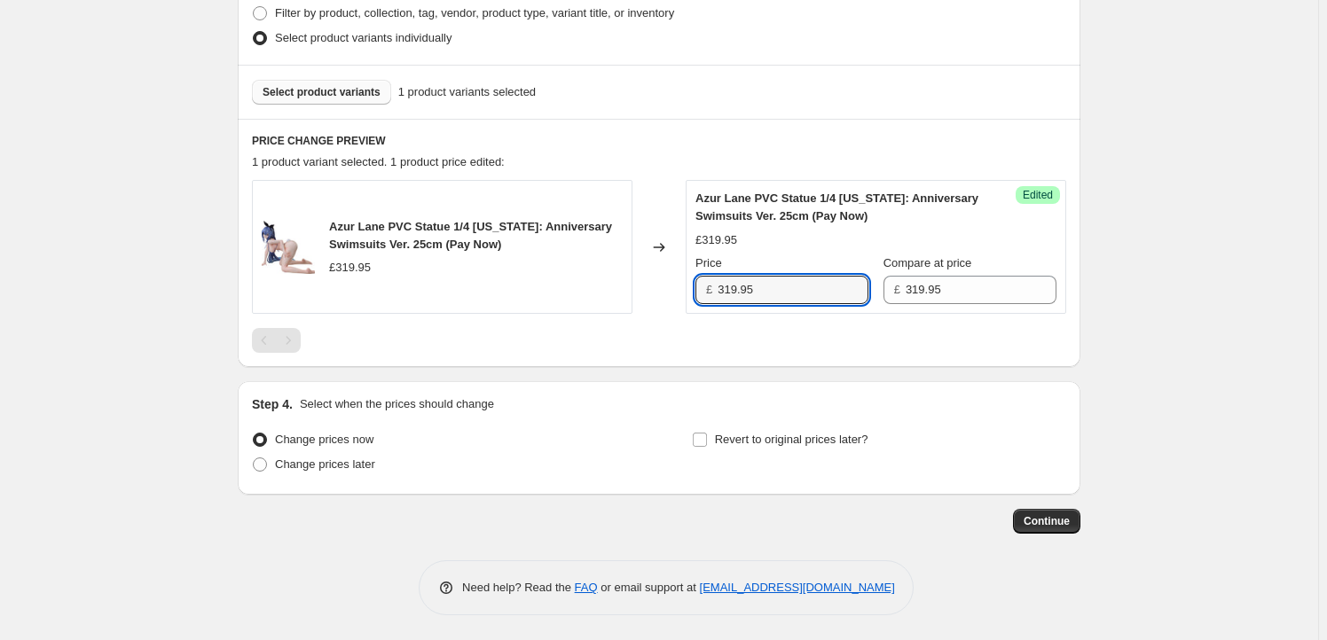
drag, startPoint x: 739, startPoint y: 289, endPoint x: 691, endPoint y: 288, distance: 47.9
click at [691, 288] on div "Success Edited Azur Lane PVC Statue 1/4 [US_STATE]: Anniversary Swimsuits Ver. …" at bounding box center [875, 247] width 380 height 134
type input "284.95"
click at [742, 438] on span "Revert to original prices later?" at bounding box center [791, 439] width 153 height 13
click at [707, 438] on input "Revert to original prices later?" at bounding box center [700, 440] width 14 height 14
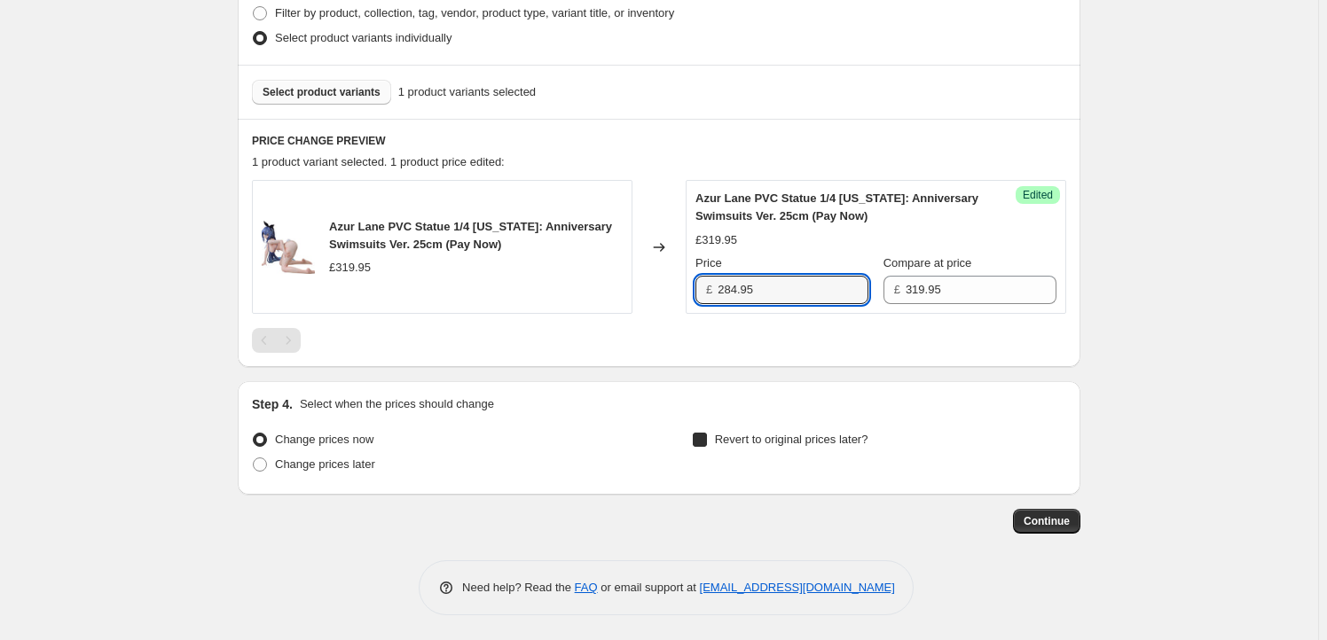
checkbox input "true"
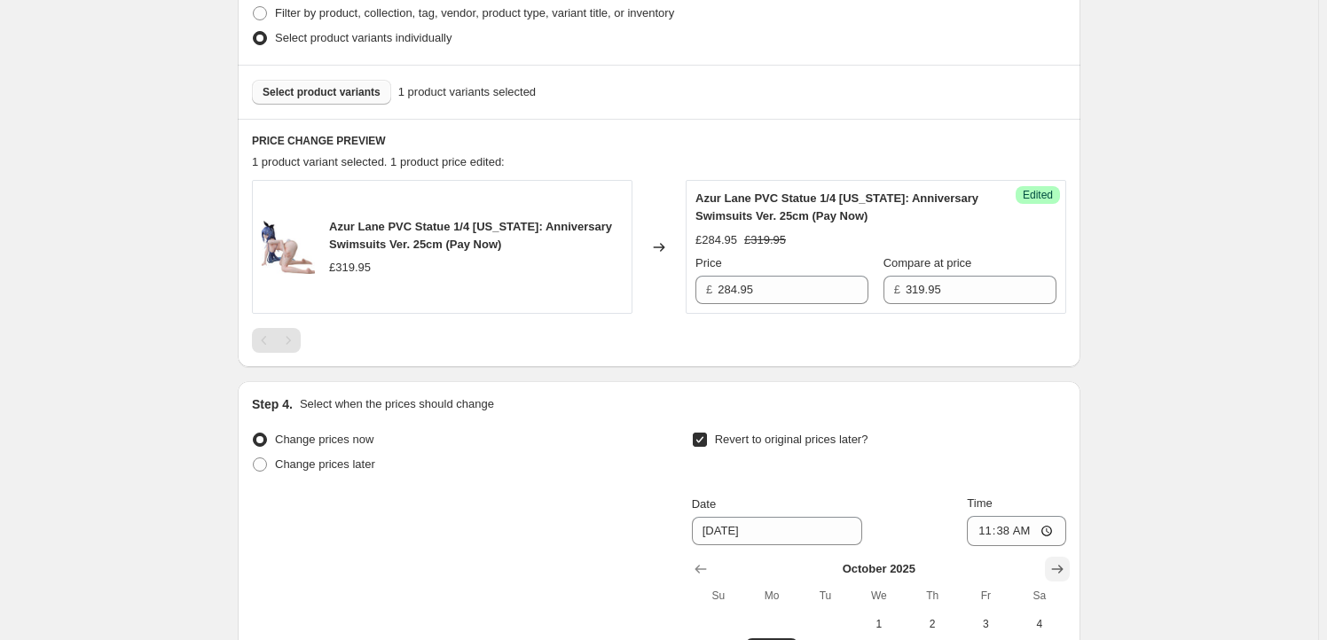
click at [1048, 572] on button "Show next month, November 2025" at bounding box center [1057, 569] width 25 height 25
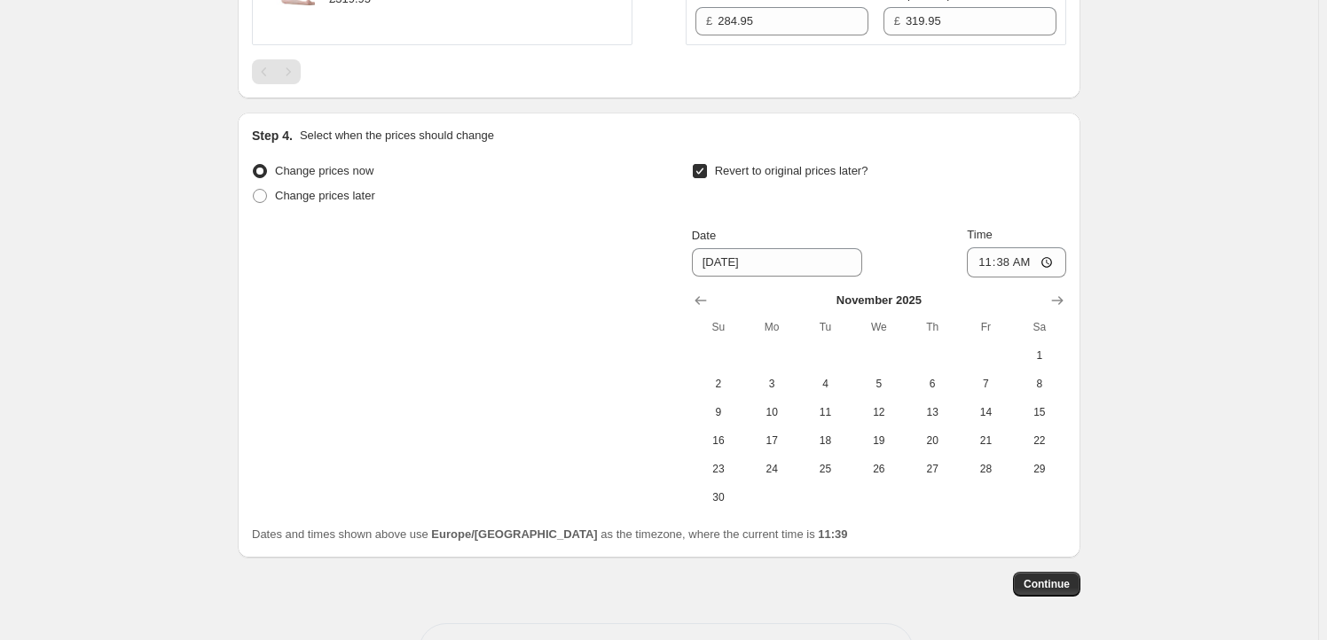
scroll to position [732, 0]
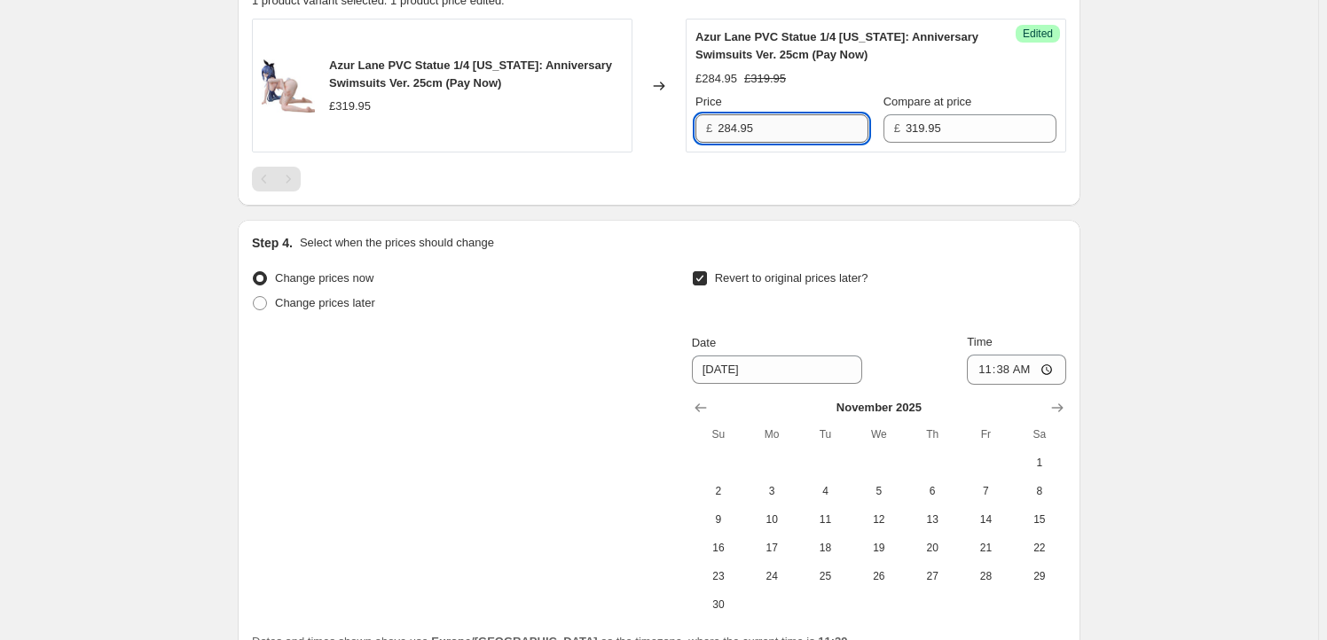
drag, startPoint x: 737, startPoint y: 128, endPoint x: 728, endPoint y: 129, distance: 8.9
click at [728, 129] on input "284.95" at bounding box center [792, 128] width 151 height 28
type input "279.95"
click at [589, 360] on div "Change prices now Change prices later Revert to original prices later? Date [DA…" at bounding box center [659, 442] width 814 height 353
click at [878, 552] on span "19" at bounding box center [878, 548] width 39 height 14
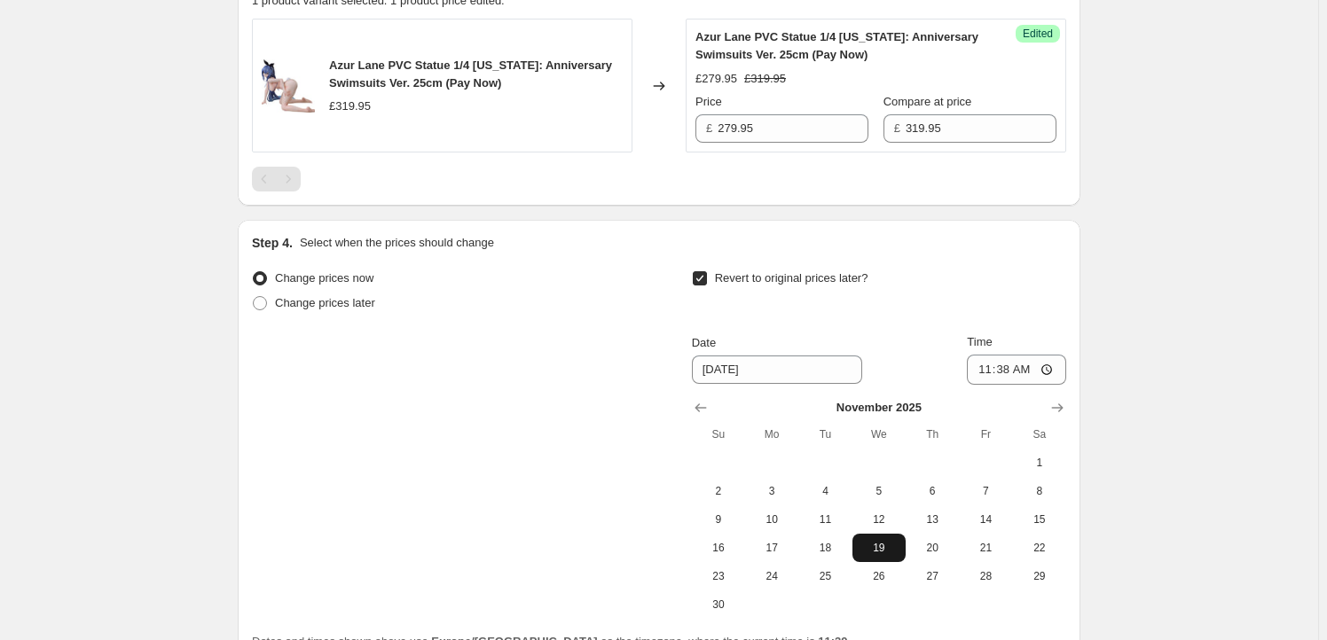
type input "[DATE]"
click at [1011, 372] on input "11:38" at bounding box center [1016, 370] width 99 height 30
type input "23:59"
click at [1179, 478] on div "Create new price [MEDICAL_DATA]. This page is ready Create new price [MEDICAL_D…" at bounding box center [659, 40] width 1318 height 1544
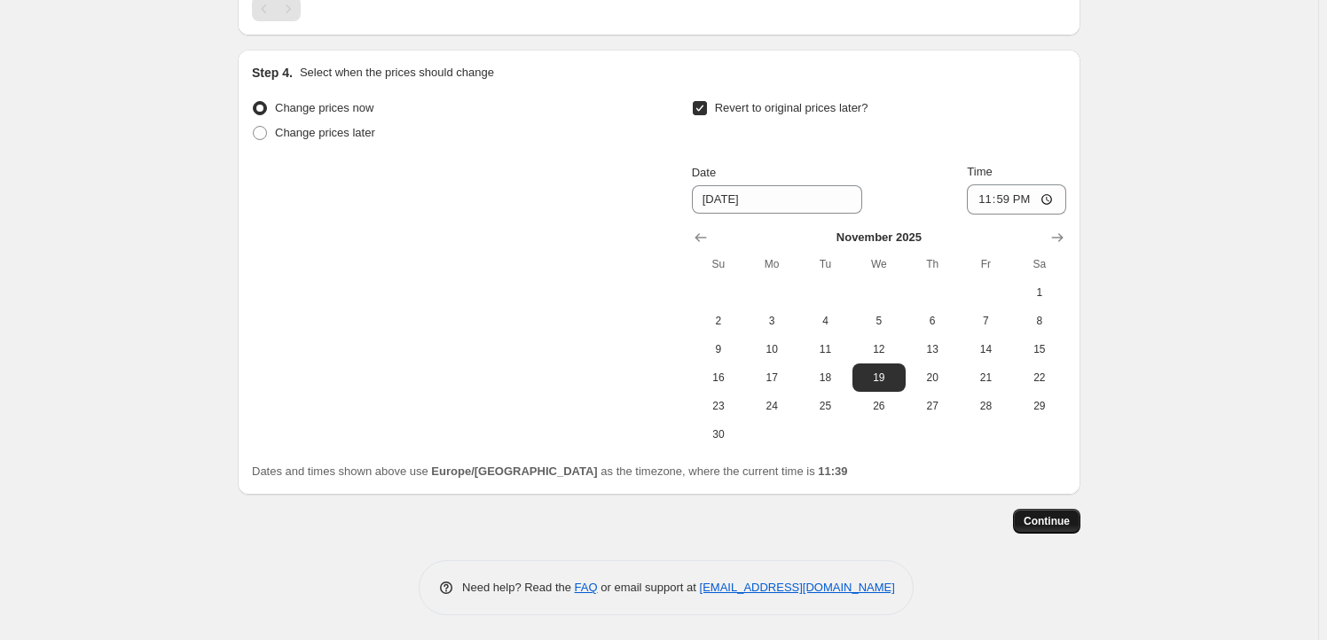
click at [1077, 516] on button "Continue" at bounding box center [1046, 521] width 67 height 25
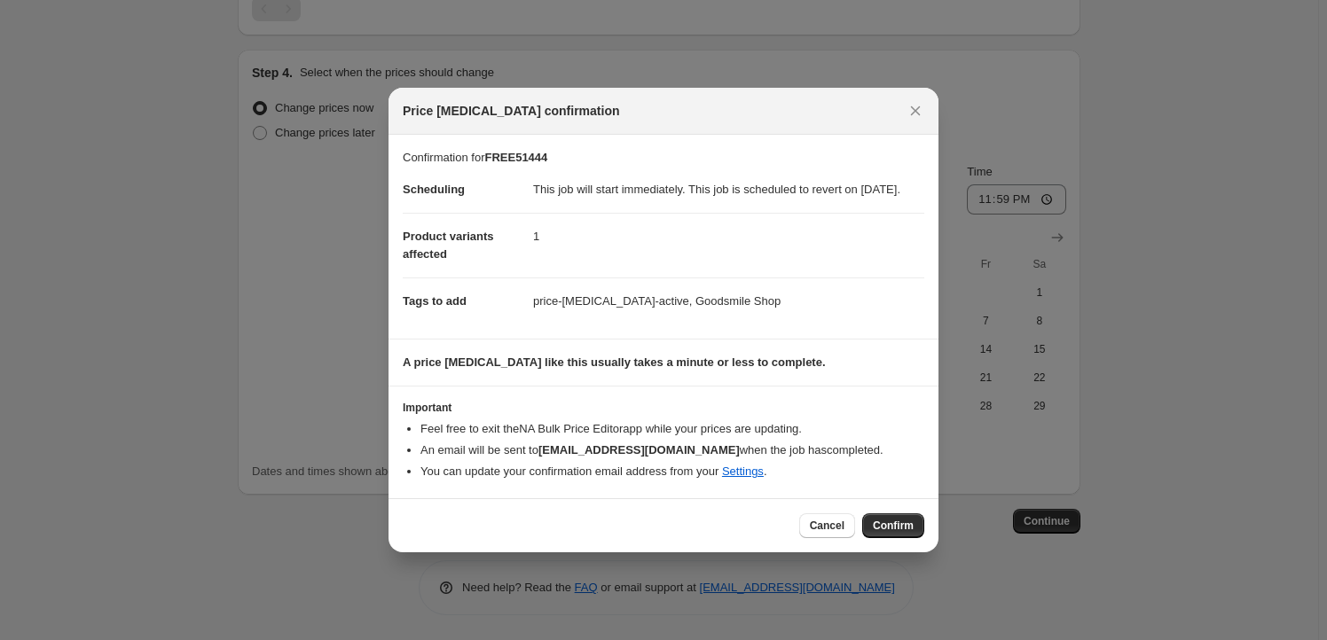
click at [904, 531] on span "Confirm" at bounding box center [893, 526] width 41 height 14
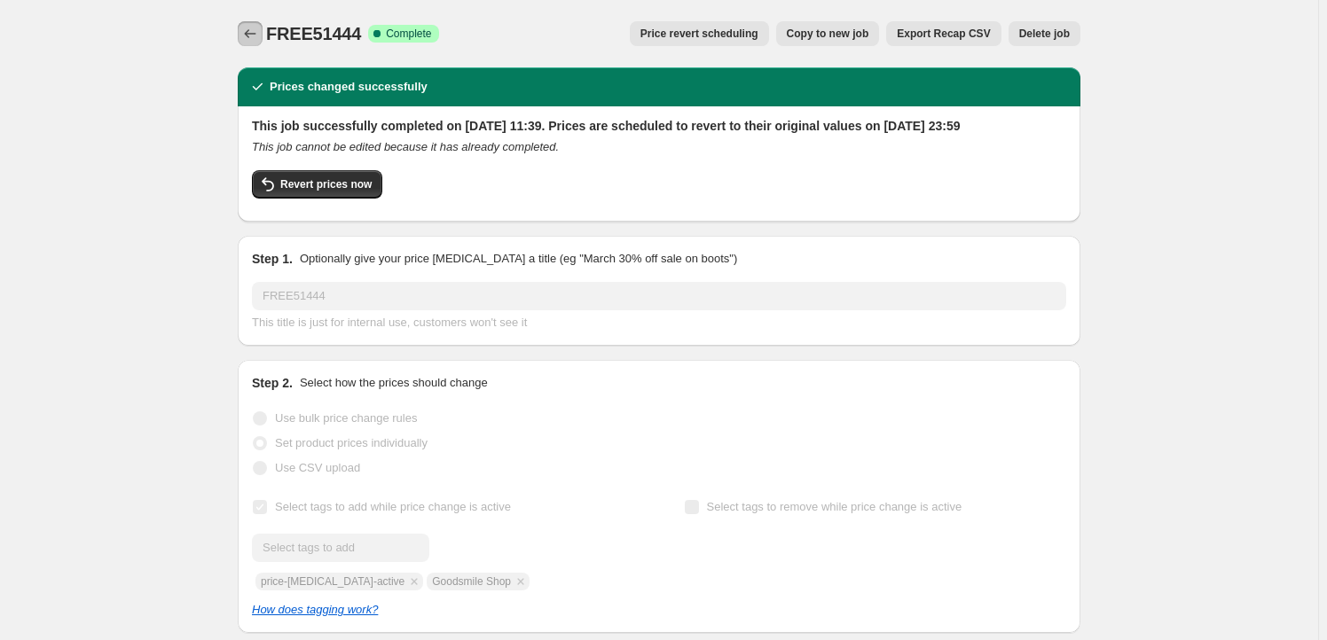
click at [255, 31] on icon "Price change jobs" at bounding box center [250, 34] width 18 height 18
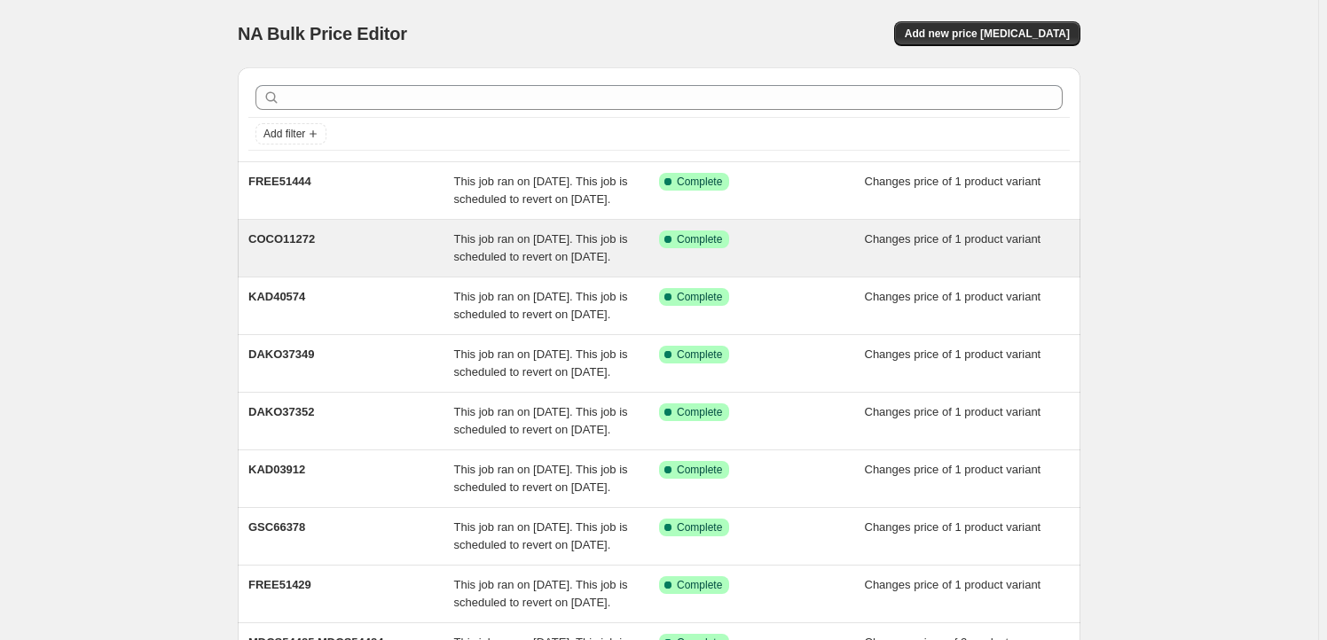
click at [436, 266] on div "COCO11272" at bounding box center [351, 248] width 206 height 35
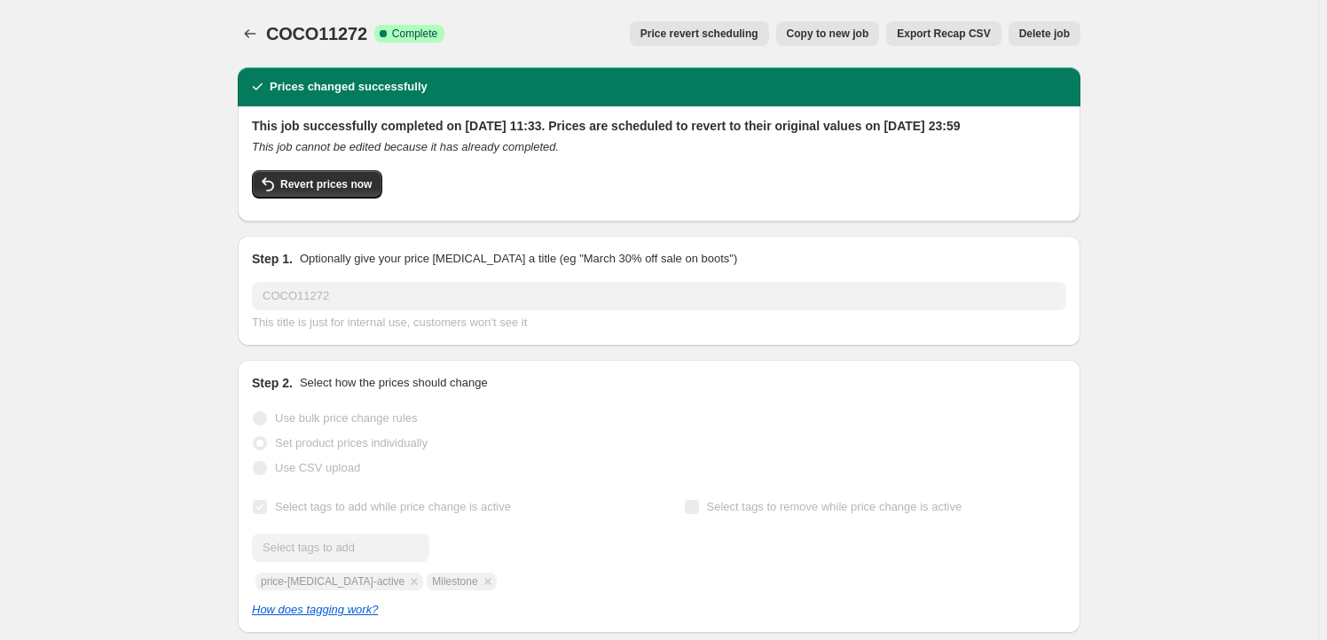
click at [826, 36] on span "Copy to new job" at bounding box center [828, 34] width 82 height 14
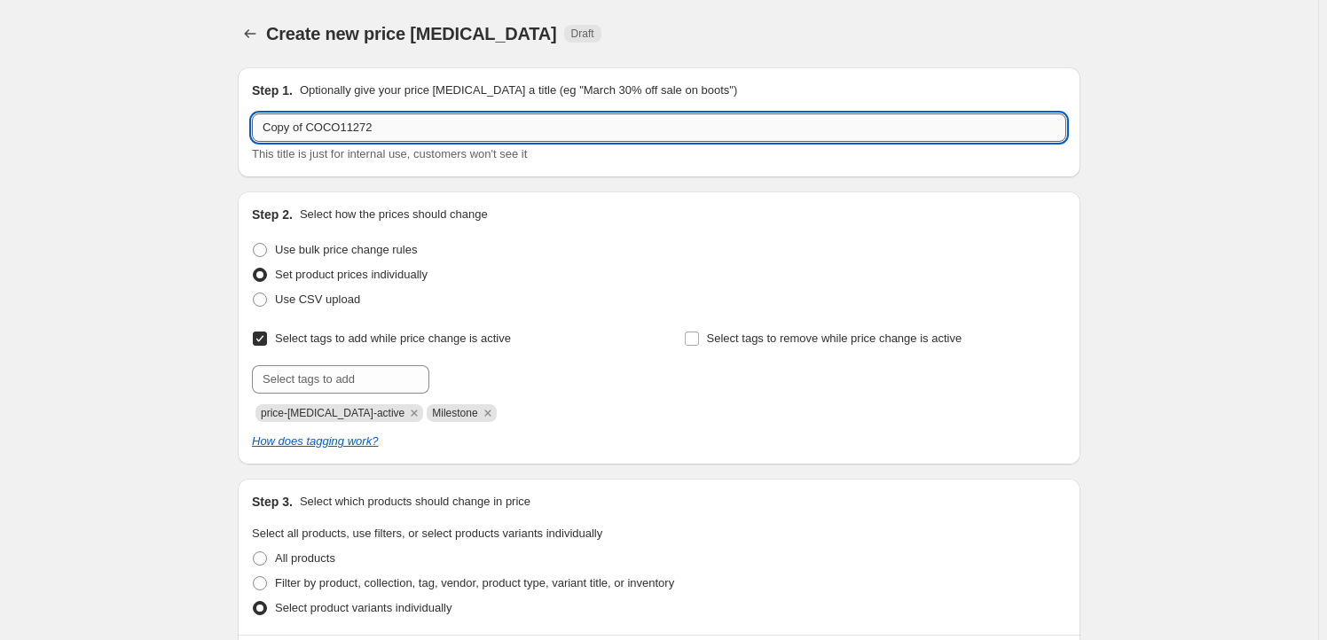
click at [403, 135] on input "Copy of COCO11272" at bounding box center [659, 128] width 814 height 28
paste input "ADIM57016"
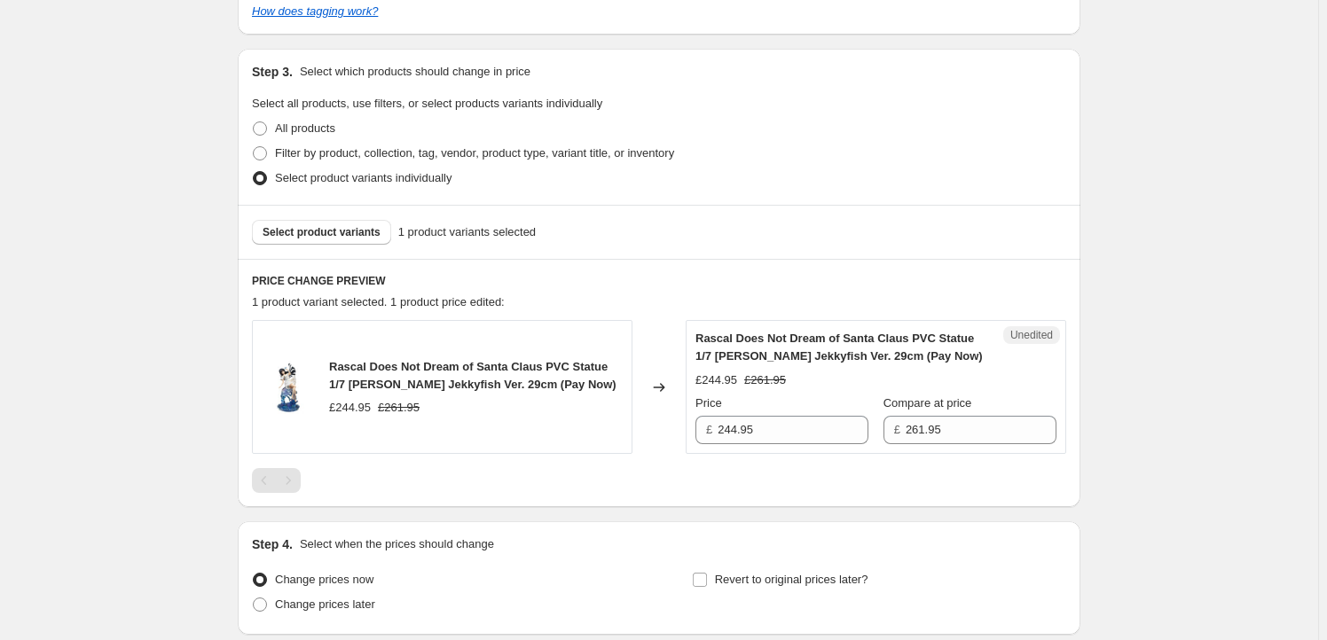
type input "ADIM57016"
click at [319, 217] on div "Select product variants 1 product variants selected" at bounding box center [659, 232] width 842 height 54
click at [317, 233] on span "Select product variants" at bounding box center [321, 232] width 118 height 14
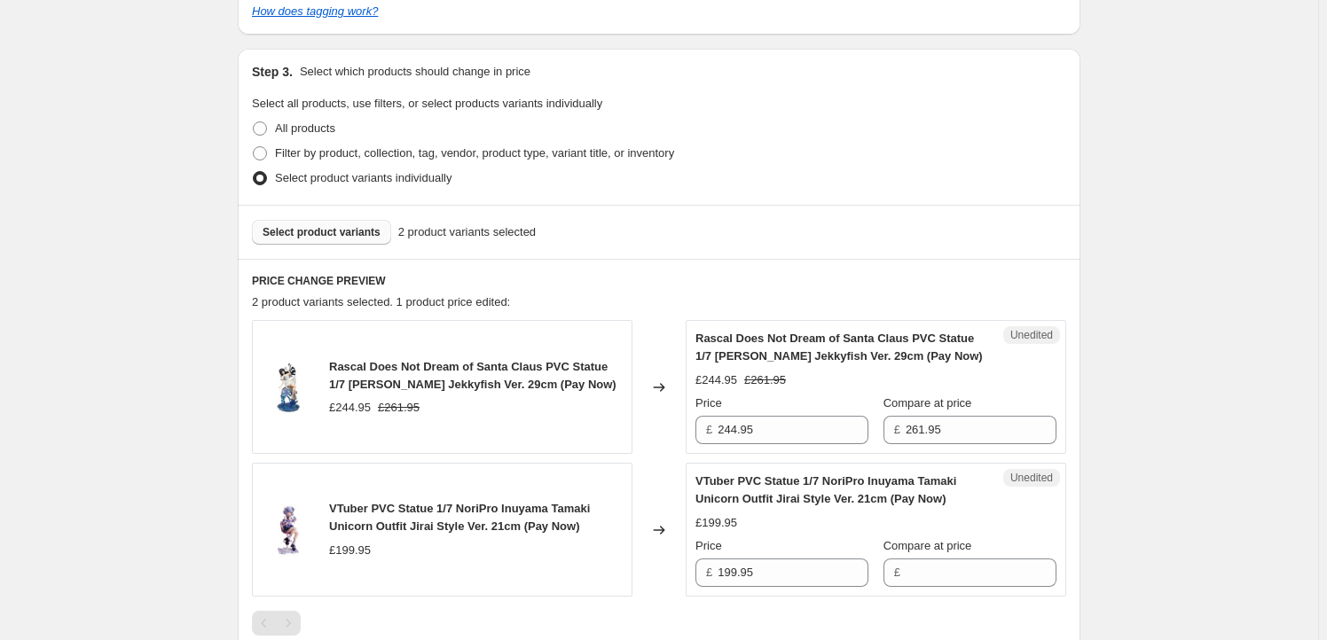
click at [344, 364] on span "Rascal Does Not Dream of Santa Claus PVC Statue 1/7 [PERSON_NAME] Jekkyfish Ver…" at bounding box center [472, 375] width 287 height 31
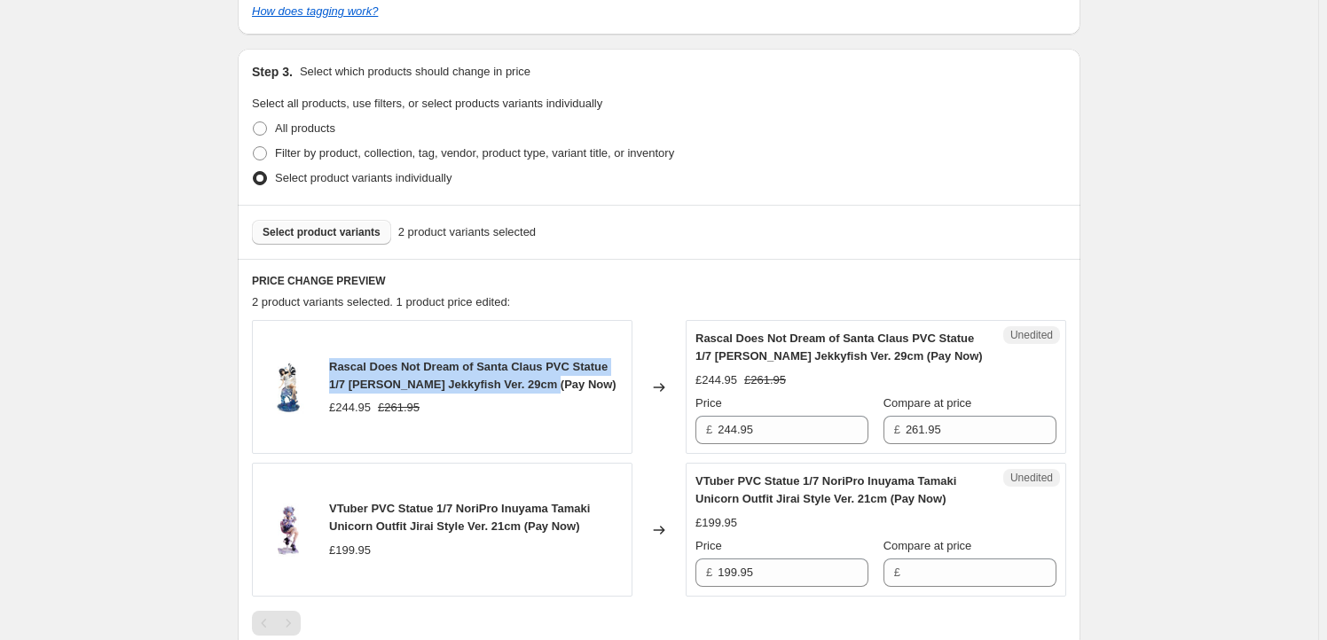
drag, startPoint x: 344, startPoint y: 365, endPoint x: 499, endPoint y: 383, distance: 156.2
click at [499, 383] on span "Rascal Does Not Dream of Santa Claus PVC Statue 1/7 [PERSON_NAME] Jekkyfish Ver…" at bounding box center [472, 375] width 287 height 31
copy span "Rascal Does Not Dream of Santa Claus PVC Statue 1/7 [PERSON_NAME] Jekkyfish Ver…"
click at [311, 233] on span "Select product variants" at bounding box center [321, 232] width 118 height 14
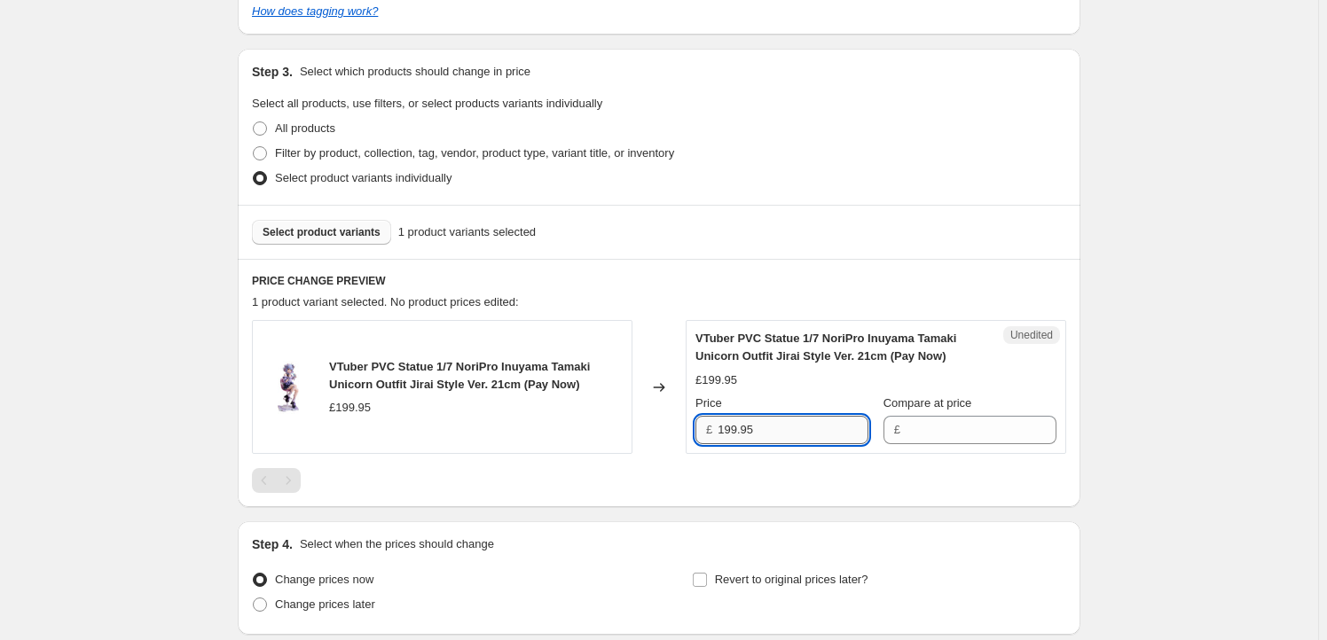
click at [784, 428] on input "199.95" at bounding box center [792, 430] width 151 height 28
type input "199.95"
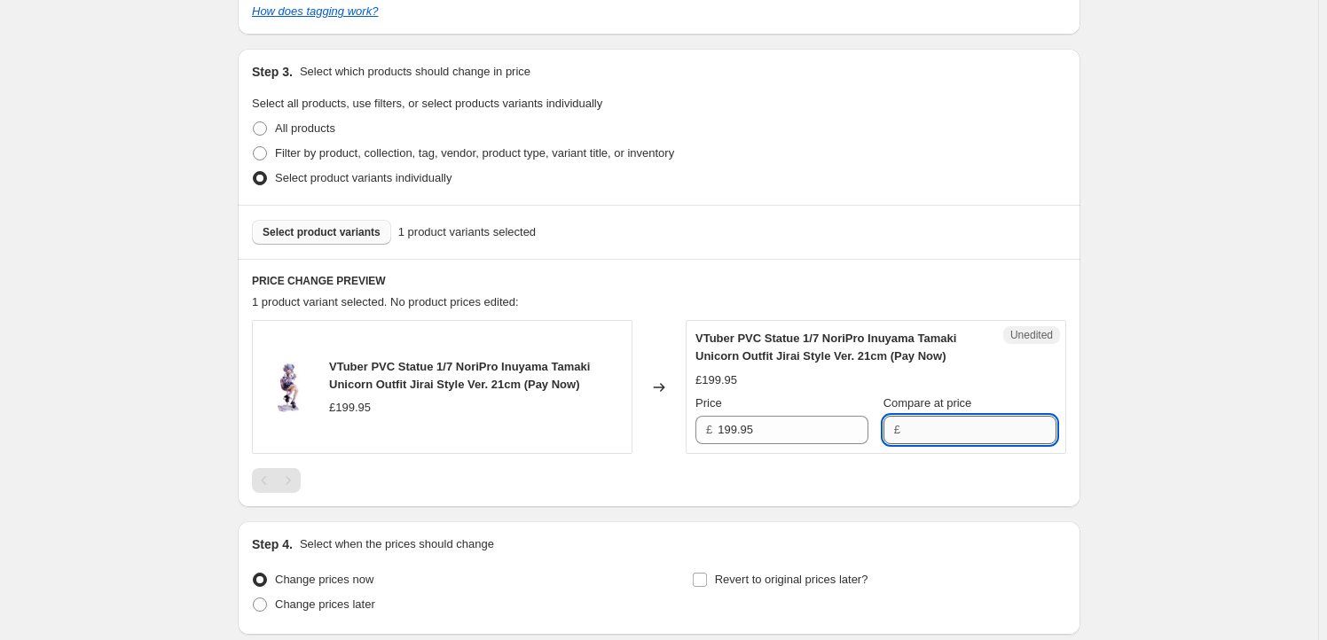
click at [916, 428] on input "Compare at price" at bounding box center [980, 430] width 151 height 28
paste input "199.95"
type input "199.95"
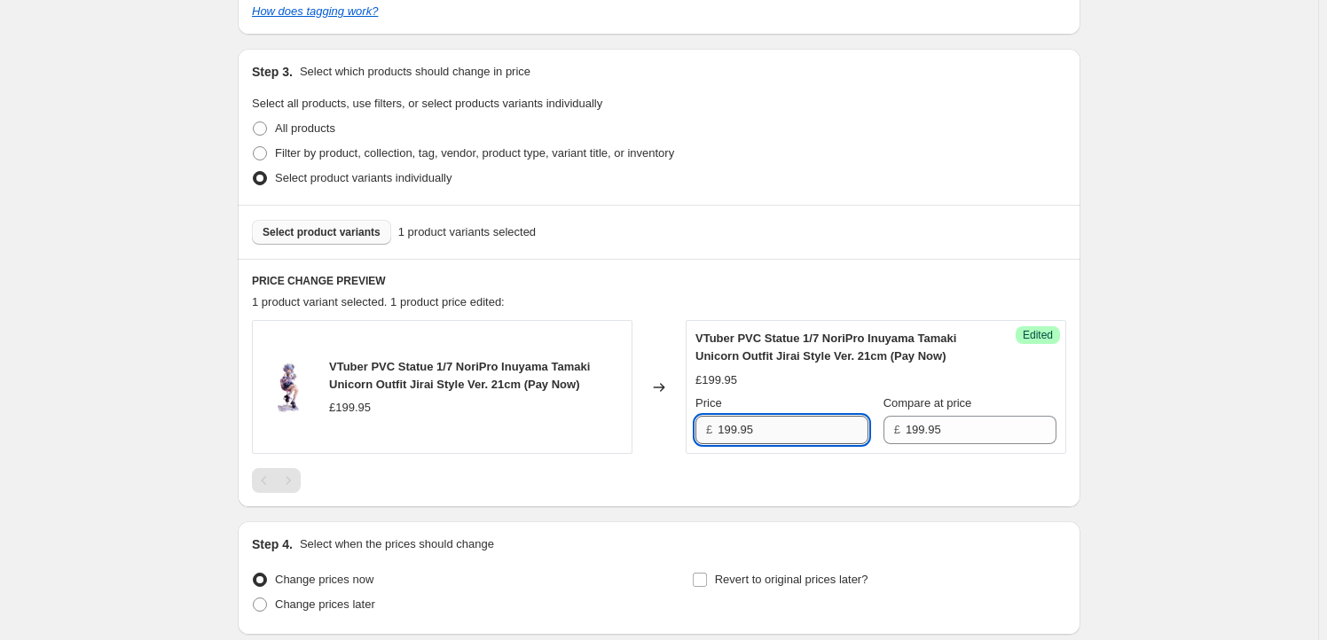
click at [732, 434] on input "199.95" at bounding box center [792, 430] width 151 height 28
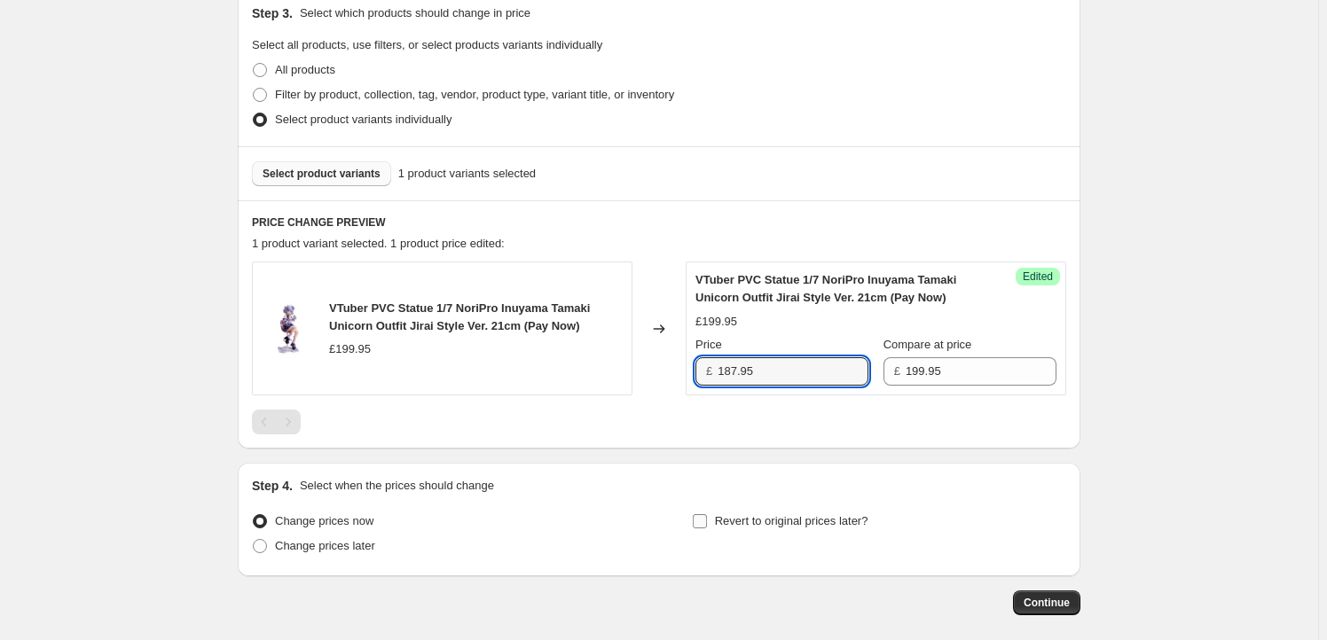
scroll to position [570, 0]
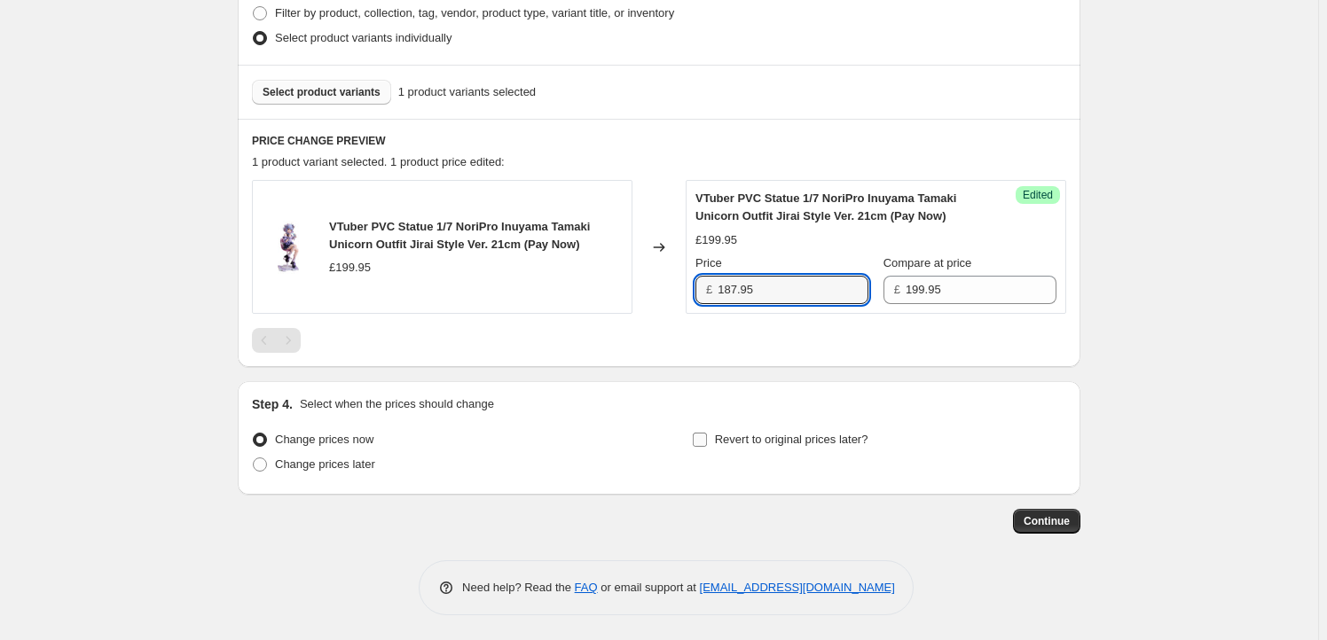
type input "187.95"
click at [740, 440] on span "Revert to original prices later?" at bounding box center [791, 439] width 153 height 13
click at [707, 440] on input "Revert to original prices later?" at bounding box center [700, 440] width 14 height 14
checkbox input "true"
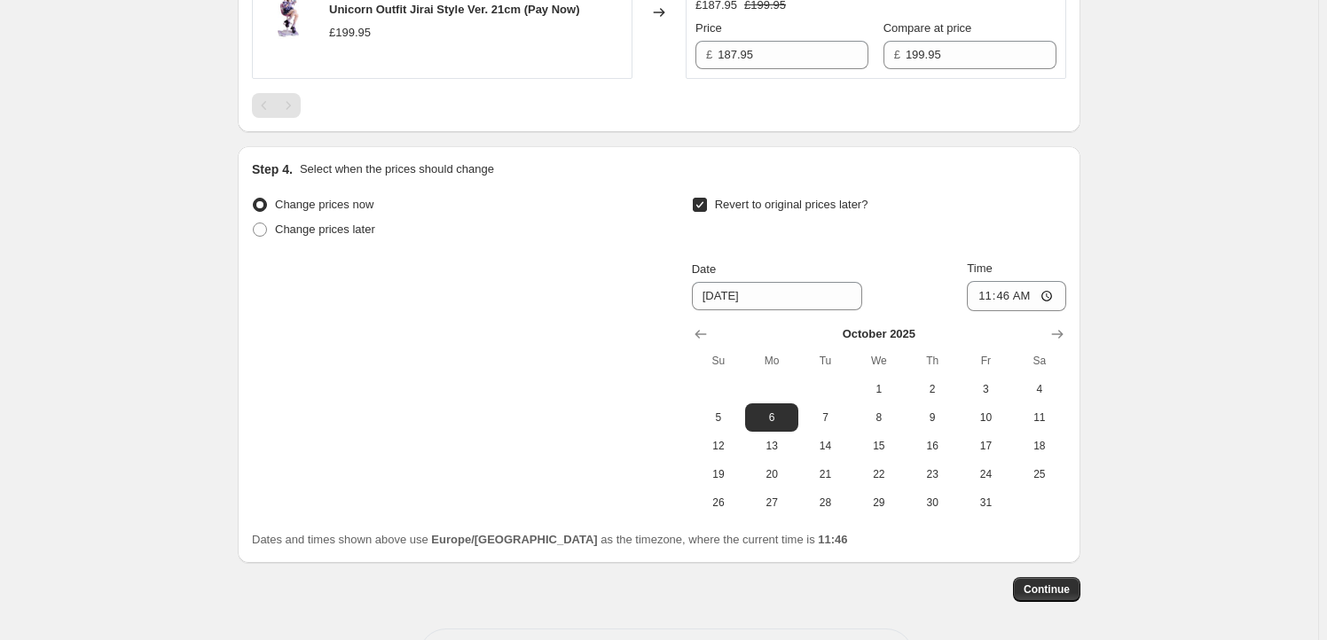
scroll to position [873, 0]
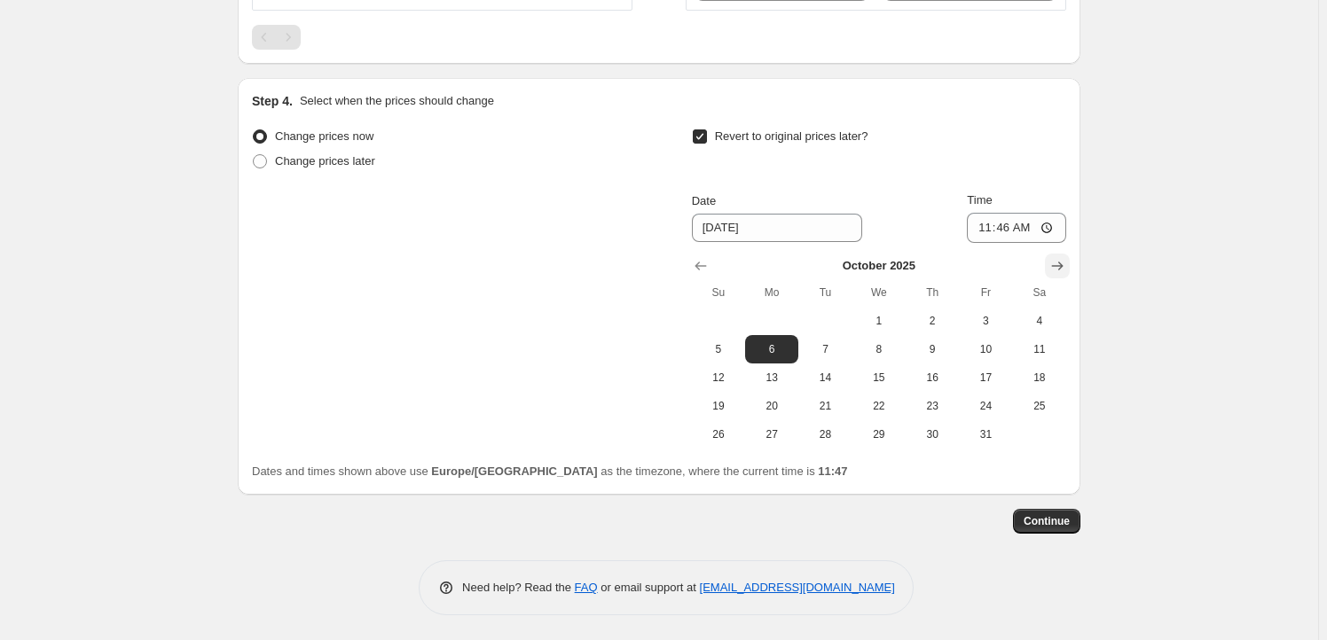
click at [1064, 269] on icon "Show next month, November 2025" at bounding box center [1057, 266] width 18 height 18
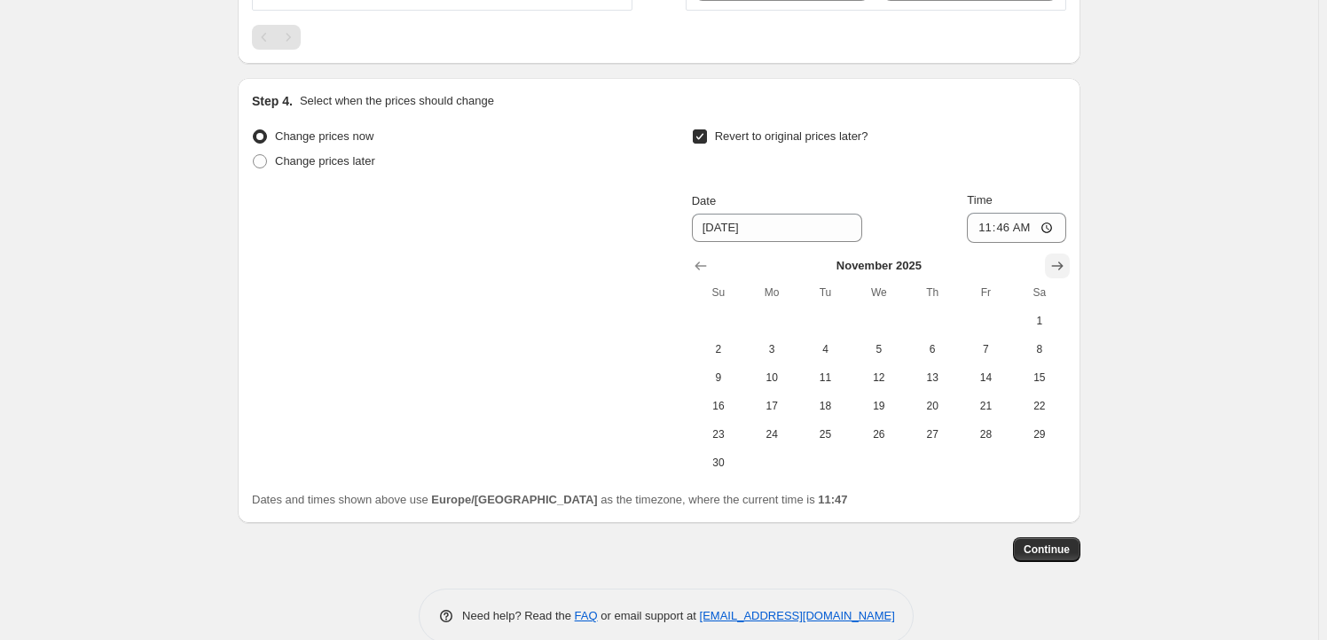
click at [1064, 271] on icon "Show next month, December 2025" at bounding box center [1057, 266] width 18 height 18
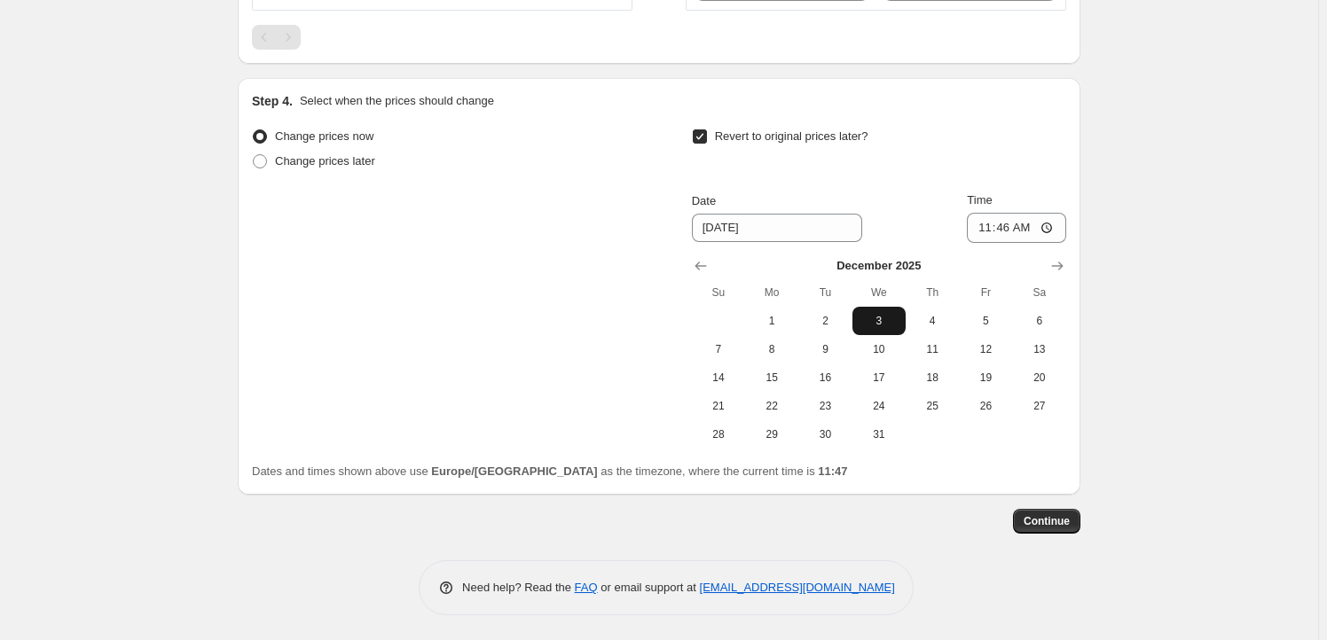
click at [886, 318] on span "3" at bounding box center [878, 321] width 39 height 14
type input "[DATE]"
click at [1007, 237] on input "11:46" at bounding box center [1016, 228] width 99 height 30
type input "23:59"
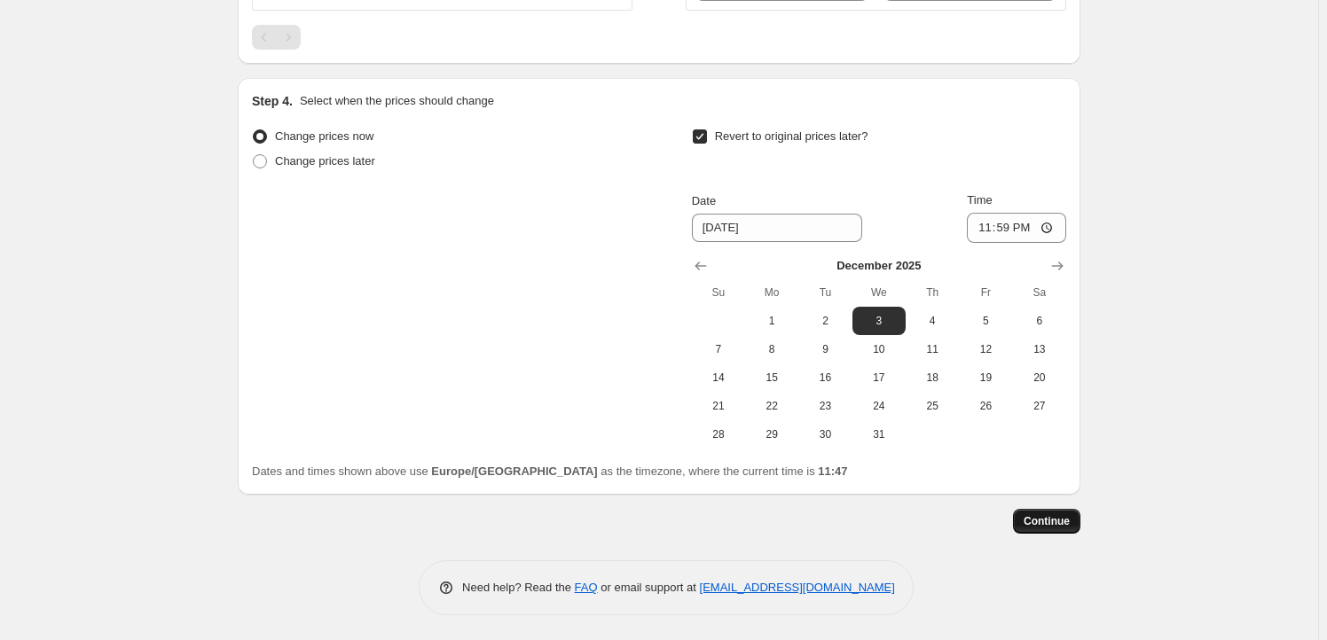
click at [1043, 522] on span "Continue" at bounding box center [1046, 521] width 46 height 14
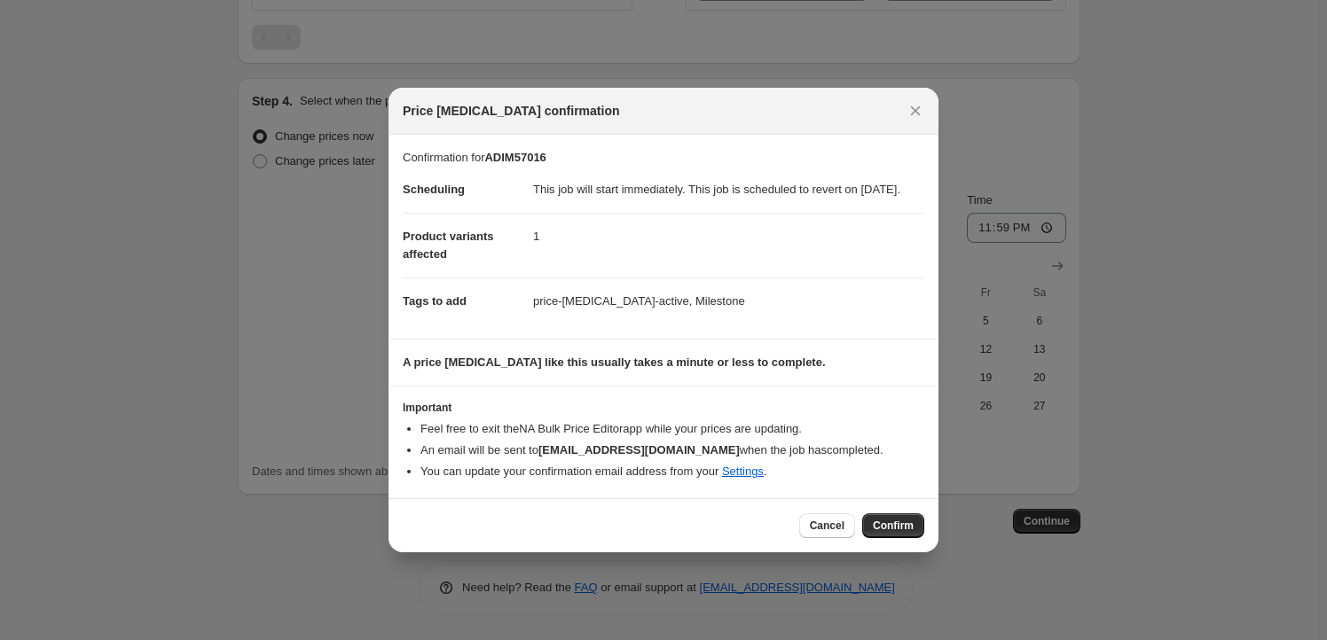
click at [901, 527] on button "Confirm" at bounding box center [893, 525] width 62 height 25
